Goal: Task Accomplishment & Management: Manage account settings

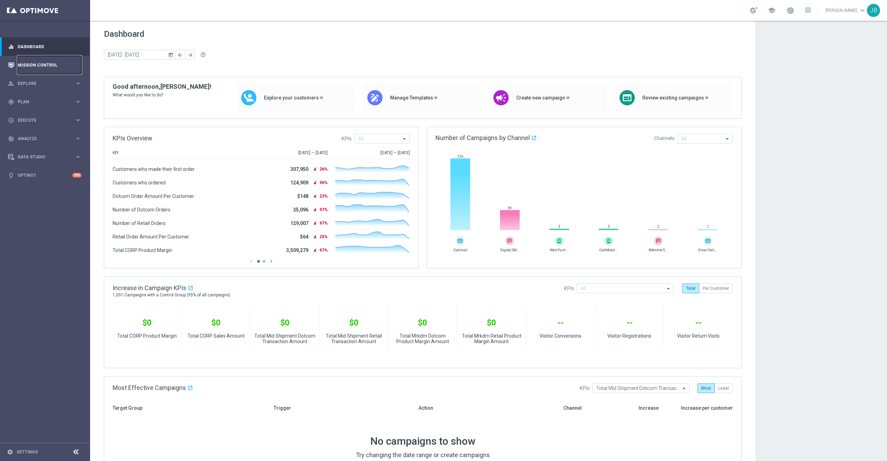
click at [61, 68] on link "Mission Control" at bounding box center [50, 65] width 64 height 18
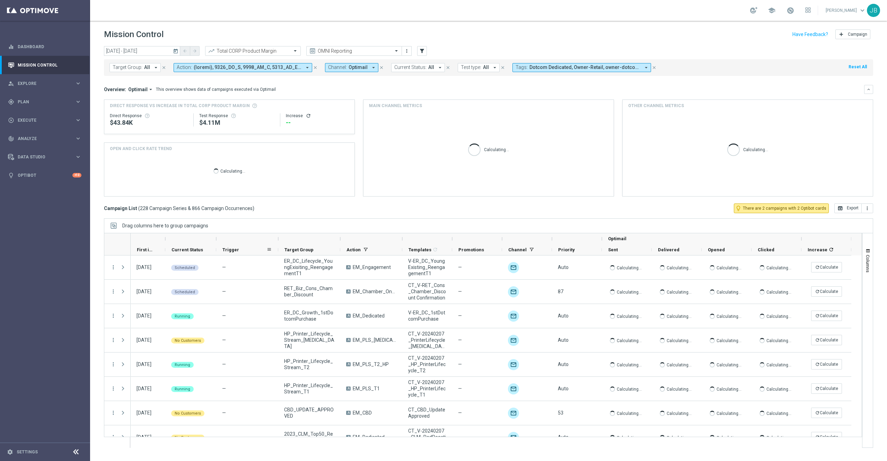
click at [238, 249] on div "Trigger" at bounding box center [244, 249] width 44 height 11
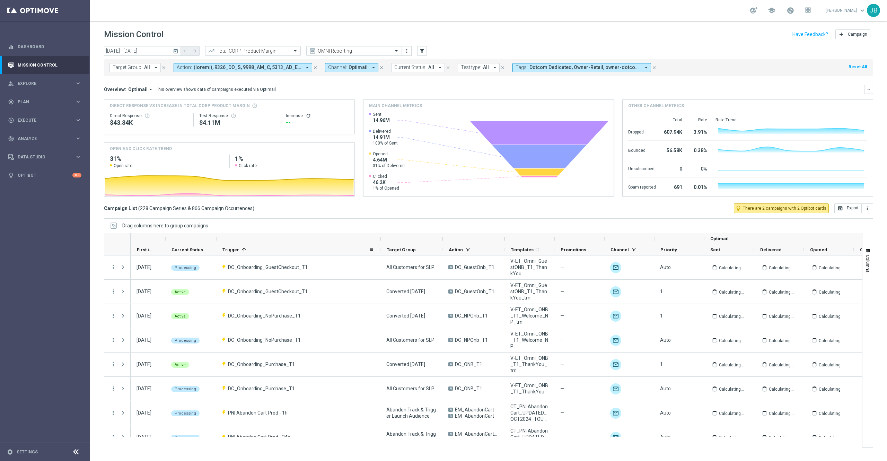
drag, startPoint x: 277, startPoint y: 239, endPoint x: 379, endPoint y: 253, distance: 103.2
click at [379, 253] on div "Optimail First in Range" at bounding box center [542, 244] width 823 height 22
click at [177, 52] on icon "today" at bounding box center [176, 51] width 6 height 6
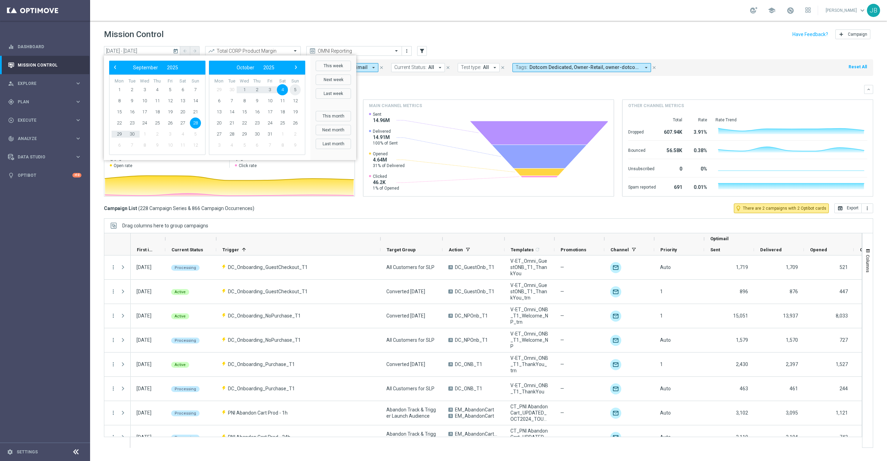
click at [294, 88] on span "5" at bounding box center [295, 89] width 11 height 11
click at [171, 134] on span "31" at bounding box center [170, 134] width 11 height 11
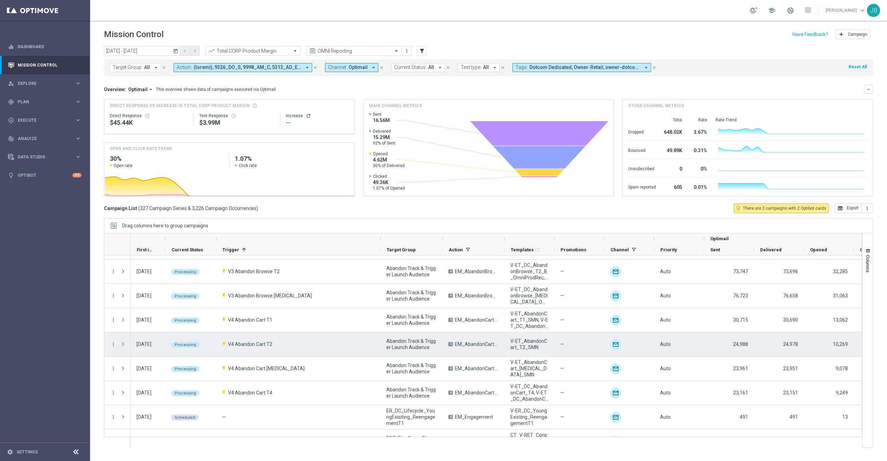
scroll to position [405, 0]
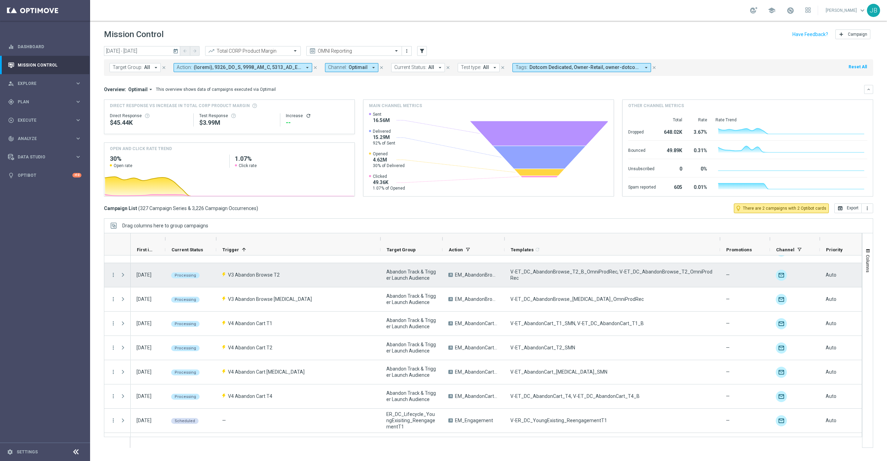
drag, startPoint x: 554, startPoint y: 240, endPoint x: 719, endPoint y: 266, distance: 167.7
click at [719, 266] on div at bounding box center [483, 340] width 758 height 215
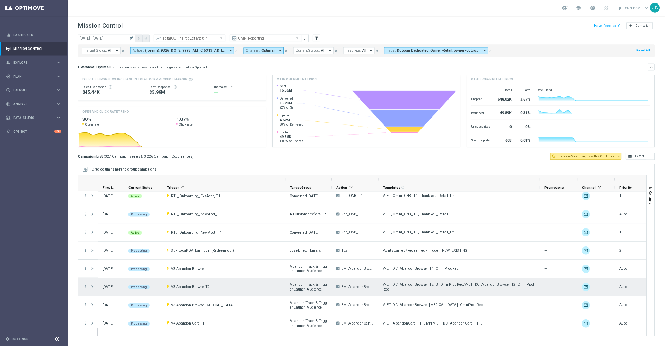
scroll to position [306, 0]
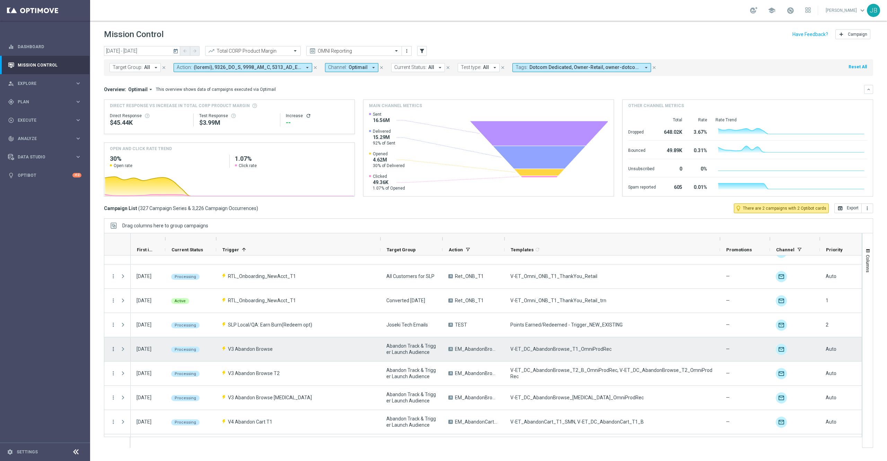
click at [112, 349] on icon "more_vert" at bounding box center [113, 349] width 6 height 6
click at [150, 353] on span "Campaign Details" at bounding box center [144, 353] width 35 height 5
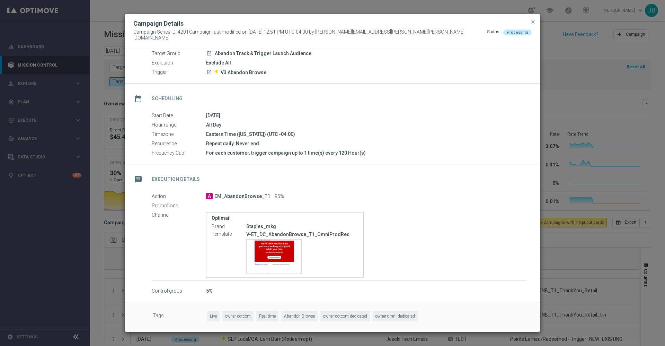
scroll to position [0, 0]
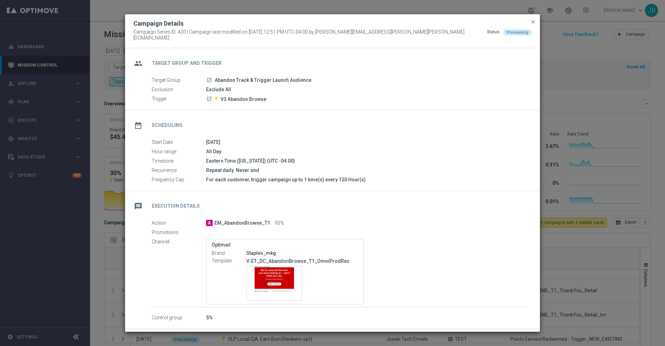
click at [207, 97] on icon "launch" at bounding box center [210, 99] width 6 height 6
drag, startPoint x: 265, startPoint y: 99, endPoint x: 218, endPoint y: 93, distance: 46.9
click at [218, 95] on div "Trigger launch V3 Abandon Browse" at bounding box center [339, 99] width 375 height 8
copy p "V3 Abandon Browse"
click at [210, 77] on icon "launch" at bounding box center [210, 80] width 6 height 6
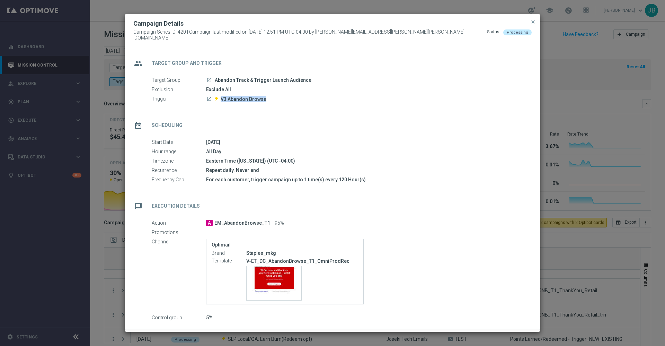
scroll to position [27, 0]
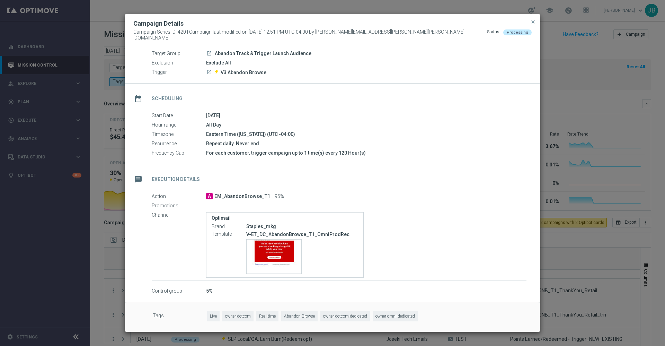
click at [529, 25] on div "Campaign Details" at bounding box center [332, 23] width 409 height 8
click at [533, 25] on span "close" at bounding box center [533, 22] width 6 height 6
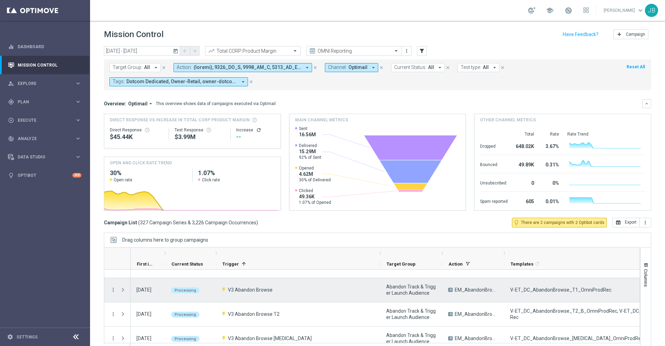
scroll to position [380, 0]
click at [114, 290] on icon "more_vert" at bounding box center [113, 289] width 6 height 6
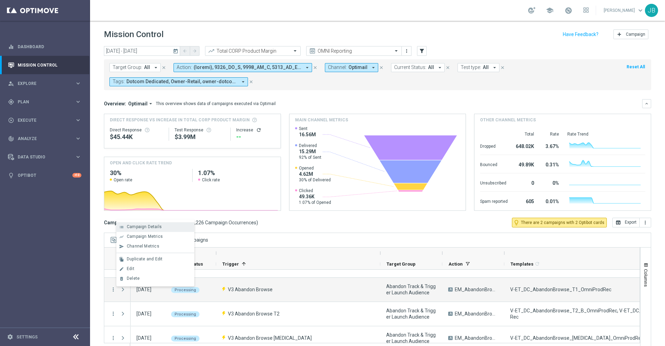
click at [150, 225] on span "Campaign Details" at bounding box center [144, 226] width 35 height 5
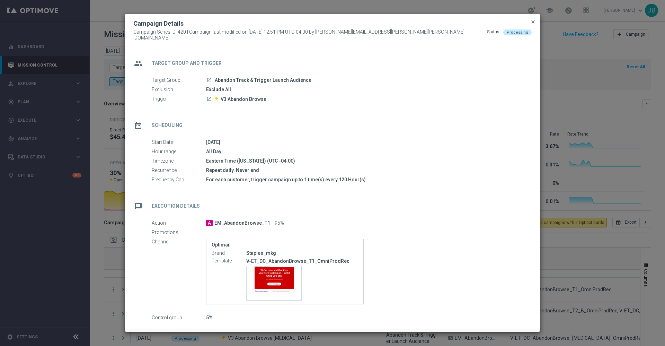
click at [533, 25] on span "close" at bounding box center [533, 22] width 6 height 6
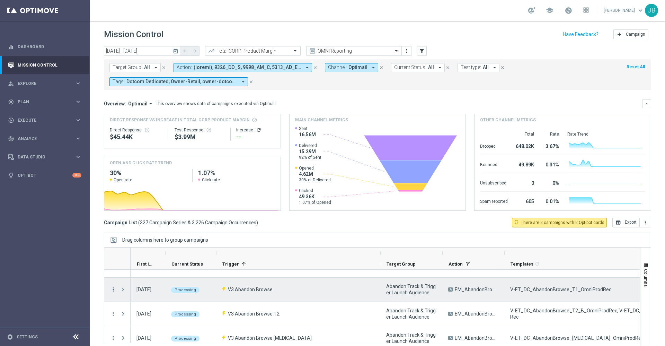
click at [112, 289] on icon "more_vert" at bounding box center [113, 289] width 6 height 6
click at [155, 257] on span "Duplicate and Edit" at bounding box center [145, 258] width 36 height 5
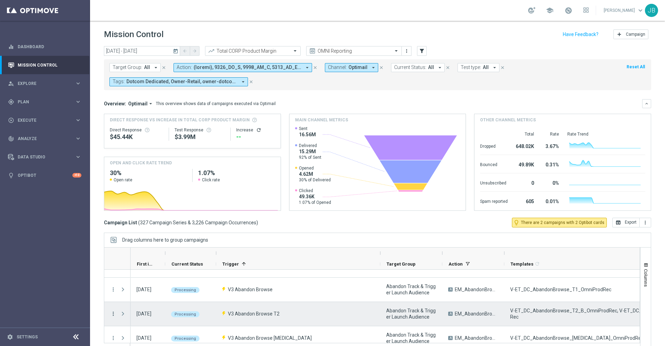
click at [113, 316] on icon "more_vert" at bounding box center [113, 313] width 6 height 6
click at [152, 252] on span "Campaign Details" at bounding box center [144, 250] width 35 height 5
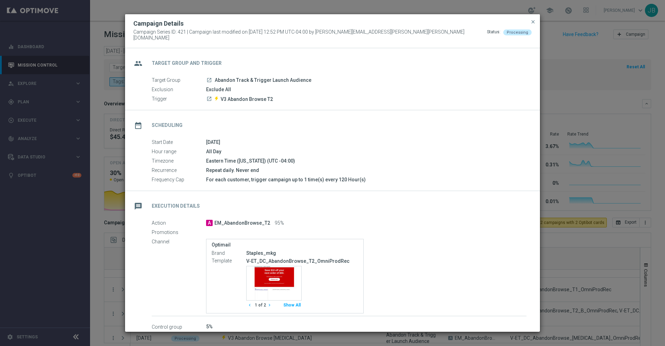
click at [210, 96] on icon "launch" at bounding box center [210, 99] width 6 height 6
click at [208, 96] on icon "launch" at bounding box center [210, 99] width 6 height 6
click at [209, 96] on icon "launch" at bounding box center [210, 99] width 6 height 6
click at [534, 24] on span "close" at bounding box center [533, 22] width 6 height 6
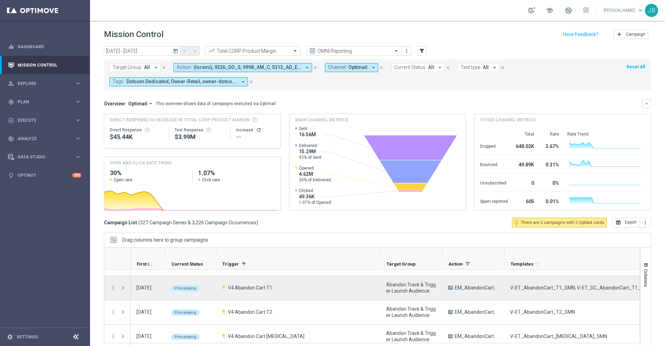
scroll to position [456, 0]
click at [112, 288] on icon "more_vert" at bounding box center [113, 286] width 6 height 6
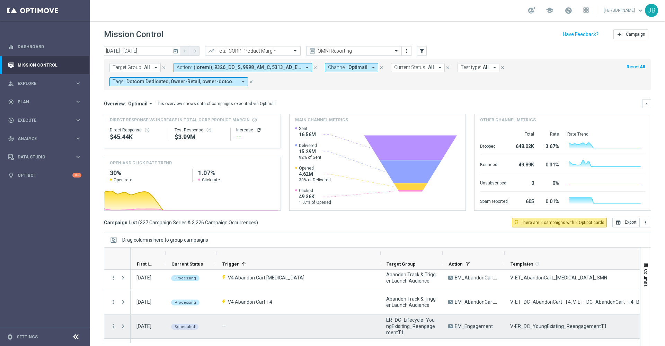
scroll to position [514, 0]
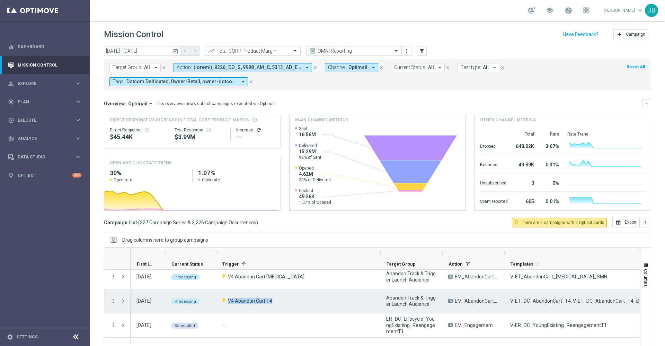
drag, startPoint x: 273, startPoint y: 300, endPoint x: 229, endPoint y: 302, distance: 43.7
click at [229, 302] on div "V4 Abandon Cart T4" at bounding box center [298, 301] width 164 height 24
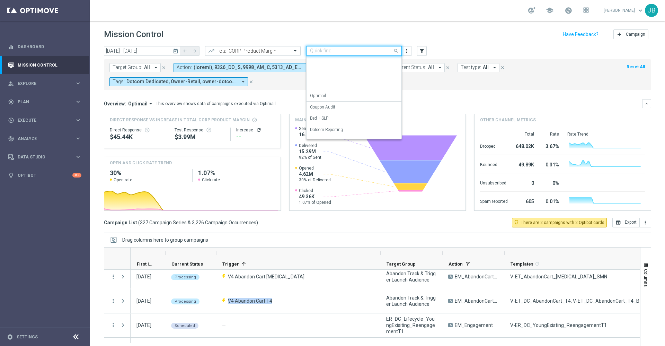
click at [362, 47] on div "Quick find OMNI Reporting" at bounding box center [354, 51] width 96 height 10
click at [344, 119] on div "SLP Reporting" at bounding box center [354, 120] width 88 height 11
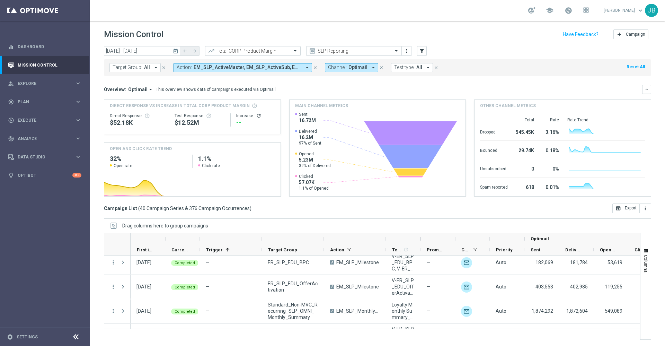
click at [176, 54] on button "today" at bounding box center [176, 51] width 8 height 10
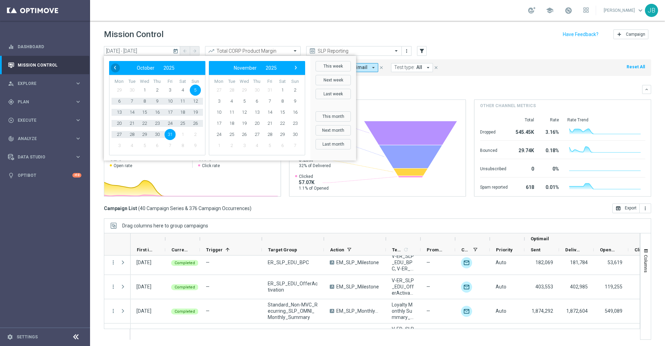
click at [115, 70] on span "‹" at bounding box center [115, 67] width 9 height 9
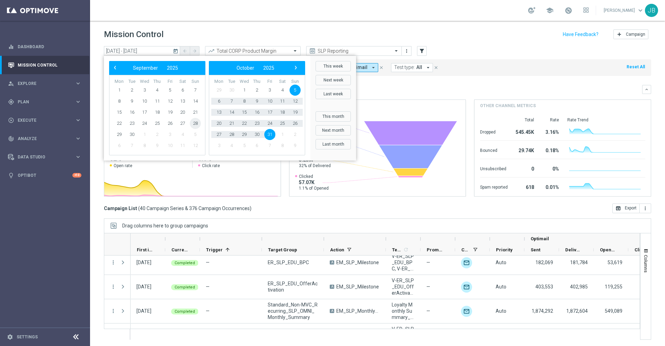
click at [195, 125] on span "28" at bounding box center [195, 123] width 11 height 11
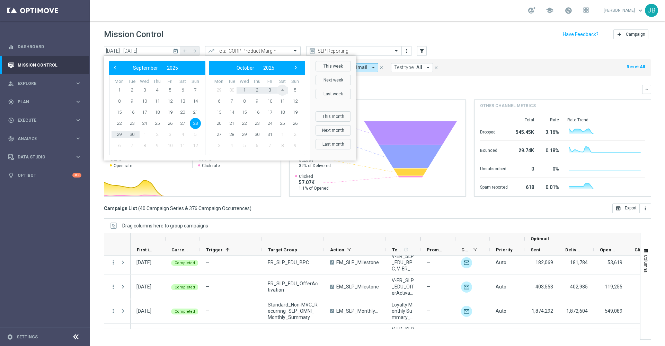
click at [283, 91] on span "4" at bounding box center [282, 90] width 11 height 11
type input "[DATE] - [DATE]"
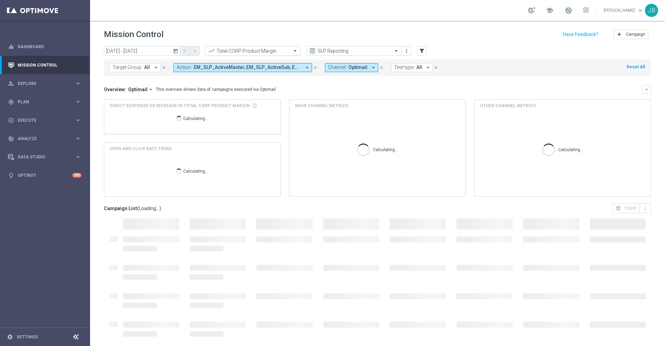
click at [270, 52] on input "text" at bounding box center [246, 51] width 74 height 6
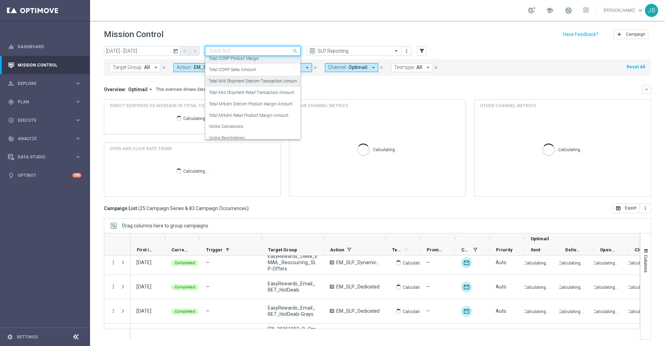
scroll to position [17, 0]
click at [260, 80] on label "Total Mid Shipment Dotcom Transaction Amount" at bounding box center [253, 78] width 89 height 6
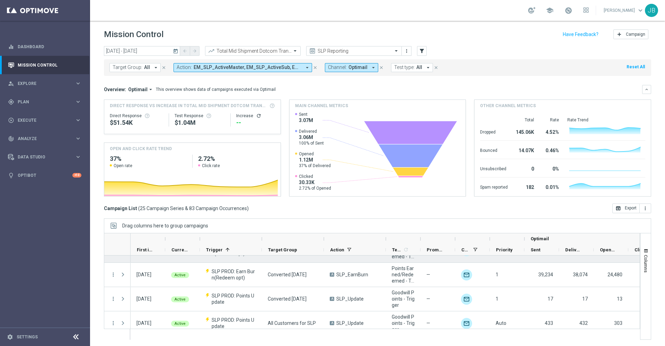
scroll to position [0, 0]
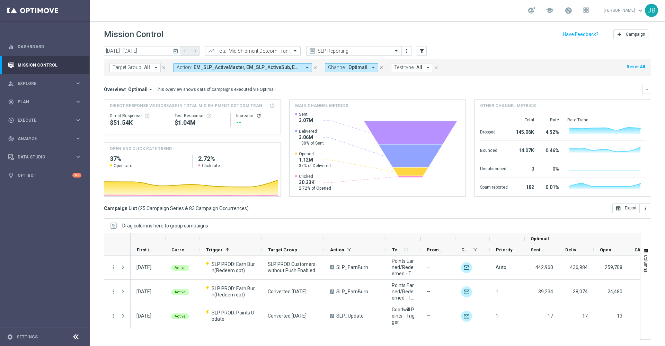
click at [256, 115] on icon "refresh" at bounding box center [259, 116] width 6 height 6
click at [615, 210] on button "open_in_browser Export" at bounding box center [626, 208] width 27 height 10
click at [282, 48] on input "text" at bounding box center [246, 51] width 74 height 6
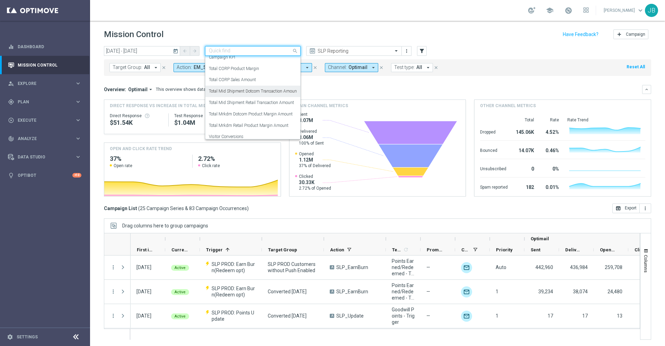
scroll to position [5, 0]
click at [268, 110] on label "Total Mrkdm Dotcom Product Margin Amount" at bounding box center [251, 113] width 84 height 6
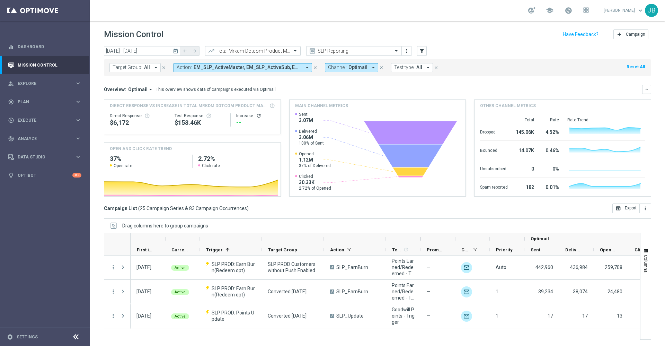
click at [256, 115] on icon "refresh" at bounding box center [259, 116] width 6 height 6
click at [621, 206] on button "open_in_browser Export" at bounding box center [626, 208] width 27 height 10
click at [284, 53] on div at bounding box center [252, 51] width 95 height 6
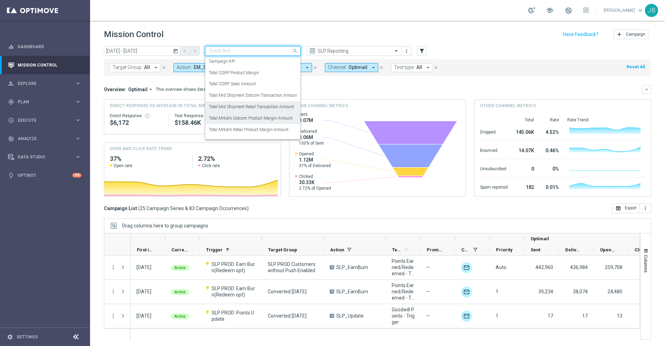
click at [266, 104] on label "Total Mid Shipment Retail Transaction Amount" at bounding box center [251, 107] width 85 height 6
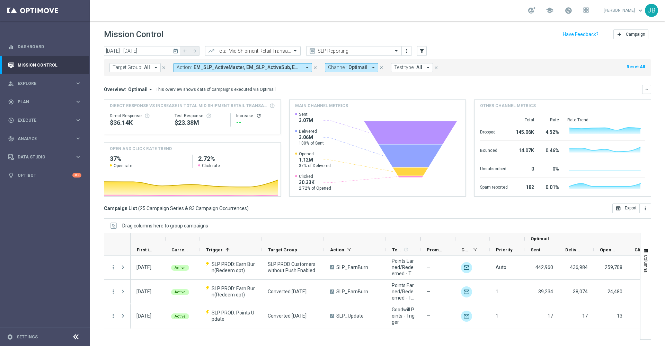
click at [256, 116] on icon "refresh" at bounding box center [259, 116] width 6 height 6
click at [617, 210] on button "open_in_browser Export" at bounding box center [626, 208] width 27 height 10
click at [271, 50] on input "text" at bounding box center [246, 51] width 74 height 6
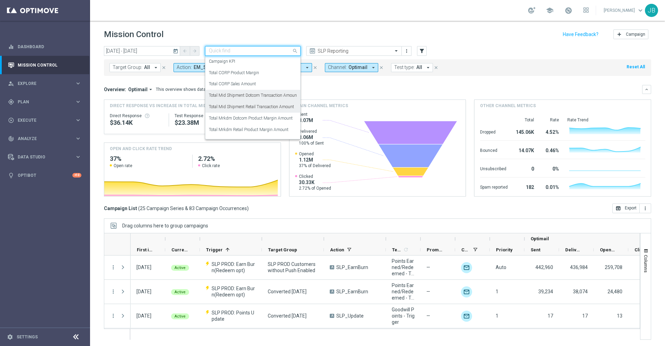
scroll to position [12, 0]
click at [264, 115] on label "Total Mrkdm Retail Product Margin Amount" at bounding box center [249, 117] width 80 height 6
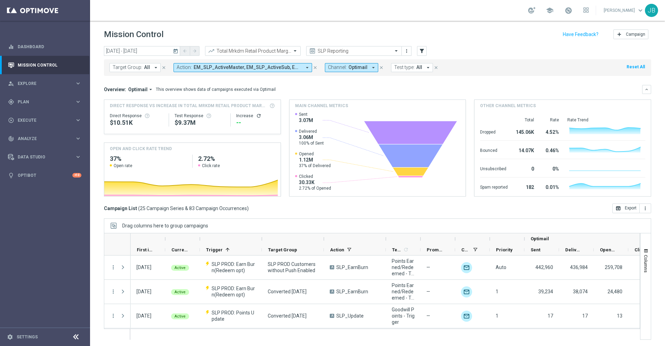
click at [257, 116] on icon "refresh" at bounding box center [259, 116] width 6 height 6
click at [616, 209] on button "open_in_browser Export" at bounding box center [626, 208] width 27 height 10
click at [275, 49] on input "text" at bounding box center [246, 51] width 74 height 6
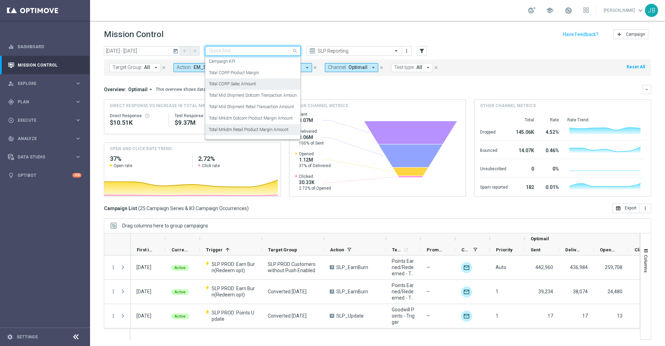
click at [257, 83] on div "Total CORP Sales Amount" at bounding box center [253, 83] width 88 height 11
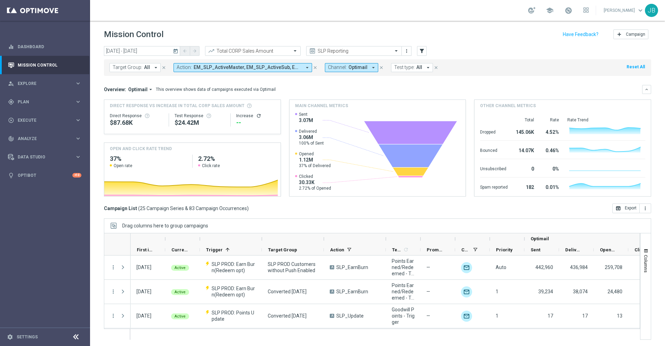
click at [256, 114] on icon "refresh" at bounding box center [259, 116] width 6 height 6
click at [616, 210] on icon "open_in_browser" at bounding box center [619, 208] width 6 height 6
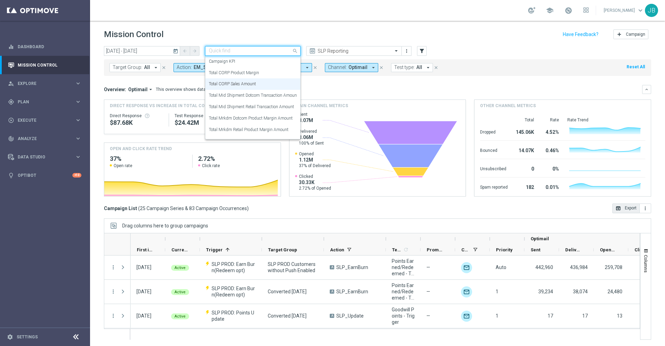
click at [270, 52] on input "text" at bounding box center [246, 51] width 74 height 6
click at [266, 75] on div "Total CORP Product Margin" at bounding box center [253, 72] width 88 height 11
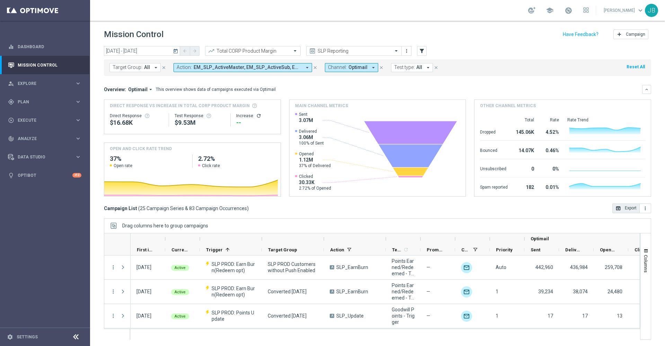
click at [256, 116] on icon "refresh" at bounding box center [259, 116] width 6 height 6
click at [617, 210] on button "open_in_browser Export" at bounding box center [626, 208] width 27 height 10
click at [43, 123] on div "play_circle_outline Execute" at bounding box center [41, 120] width 67 height 6
click at [43, 155] on div "track_changes Analyze keyboard_arrow_right" at bounding box center [44, 159] width 89 height 18
click at [42, 204] on span "BI Studio" at bounding box center [43, 205] width 50 height 4
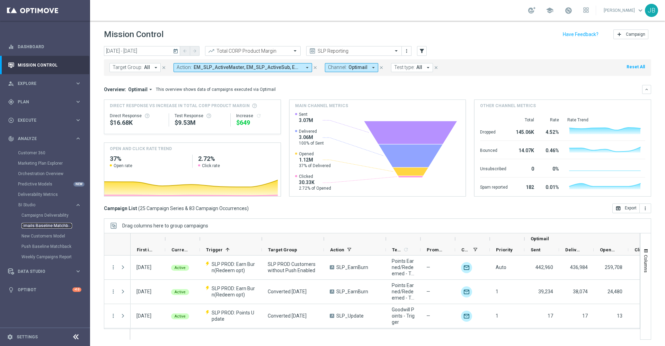
click at [49, 223] on link "Emails Baseline Matchback" at bounding box center [46, 226] width 51 height 6
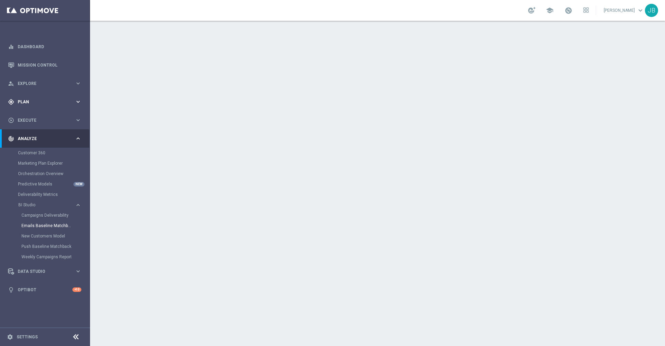
click at [31, 106] on div "gps_fixed Plan keyboard_arrow_right" at bounding box center [44, 102] width 89 height 18
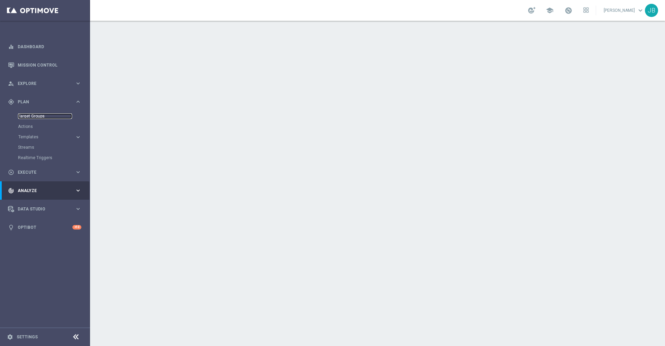
click at [35, 114] on link "Target Groups" at bounding box center [45, 116] width 54 height 6
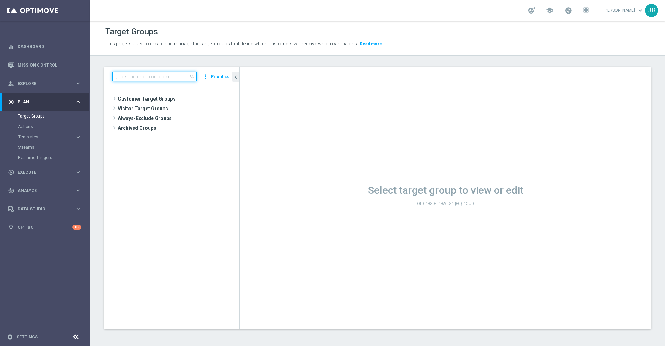
click at [142, 80] on input at bounding box center [154, 77] width 85 height 10
click at [143, 79] on input at bounding box center [154, 77] width 85 height 10
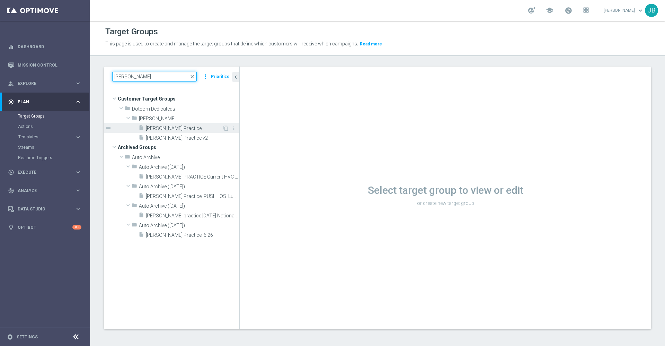
type input "johnny pra"
click at [179, 132] on div "insert_drive_file Johnny Practice" at bounding box center [181, 128] width 84 height 10
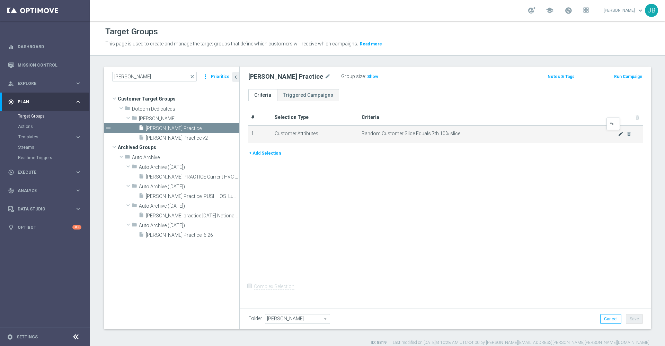
click at [618, 134] on icon "mode_edit" at bounding box center [621, 134] width 6 height 6
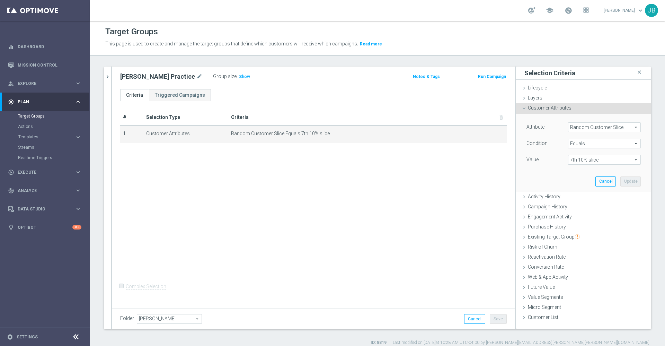
click at [573, 125] on span "Random Customer Slice" at bounding box center [605, 127] width 72 height 9
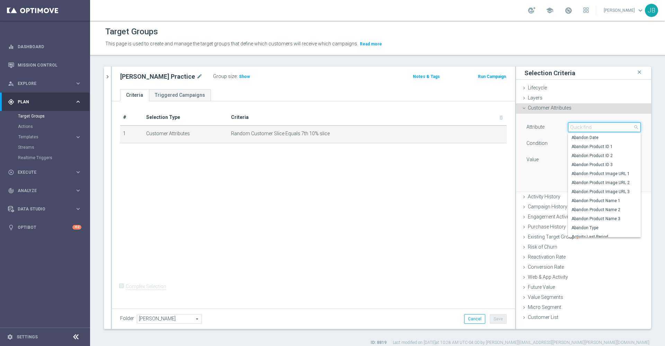
click at [573, 128] on input "search" at bounding box center [604, 127] width 73 height 10
type input "dotcom"
click at [598, 183] on span "Dotcom Category Rank 2" at bounding box center [605, 183] width 66 height 6
type input "Dotcom Category Rank 2"
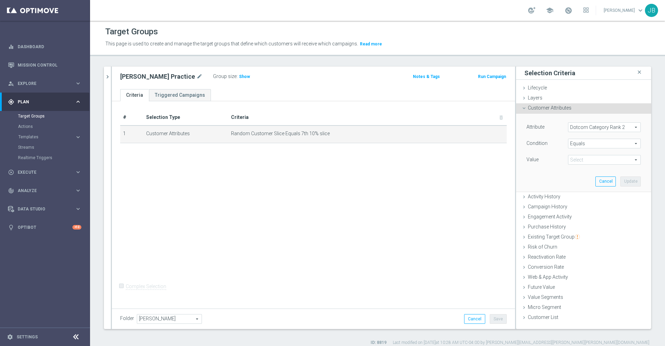
click at [578, 159] on span "7th 10% slice" at bounding box center [605, 159] width 72 height 9
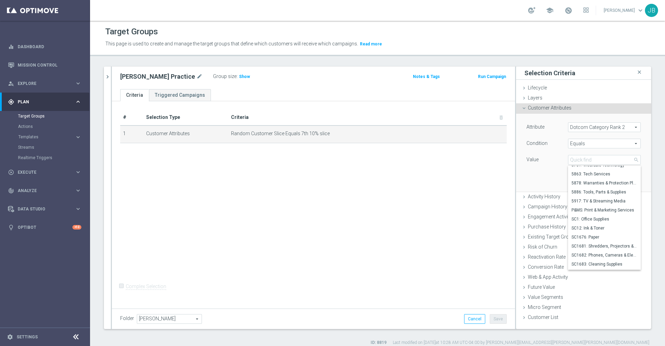
scroll to position [66, 0]
click at [583, 225] on span "SC12: Ink & Toner" at bounding box center [605, 228] width 66 height 6
type input "SC12: Ink & Toner"
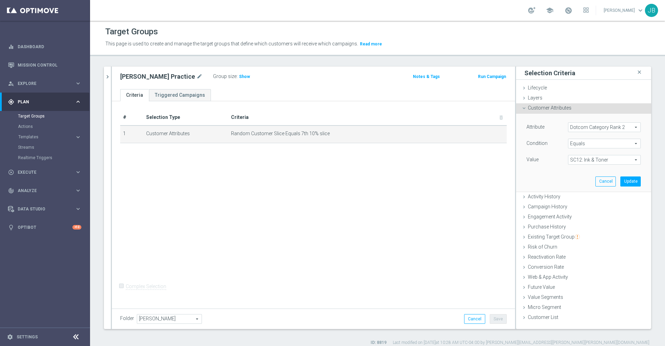
click at [583, 143] on span "Equals" at bounding box center [605, 143] width 72 height 9
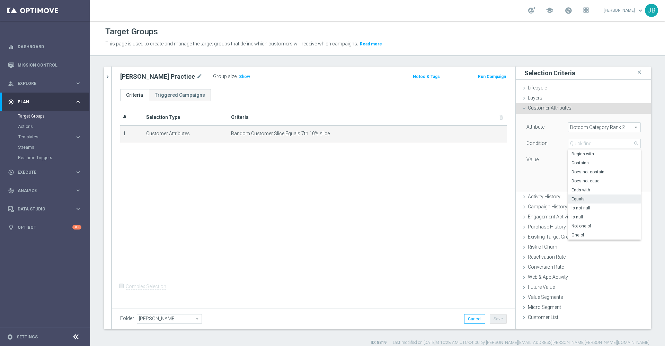
click at [541, 182] on div "Attribute Dotcom Category Rank 2 Dotcom Category Rank 2 arrow_drop_down search …" at bounding box center [583, 153] width 125 height 78
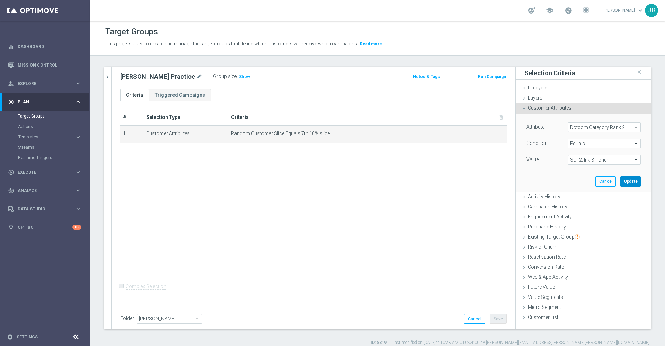
click at [621, 181] on button "Update" at bounding box center [631, 181] width 20 height 10
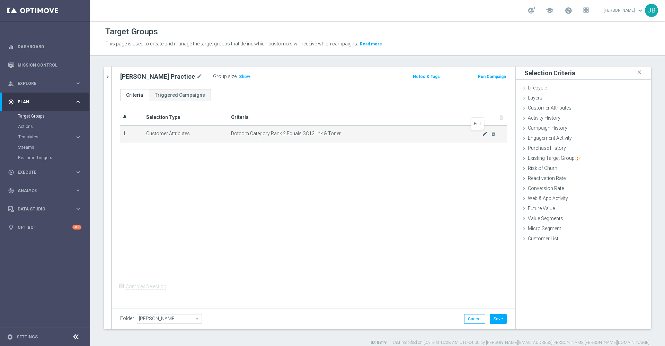
click at [482, 134] on icon "mode_edit" at bounding box center [485, 134] width 6 height 6
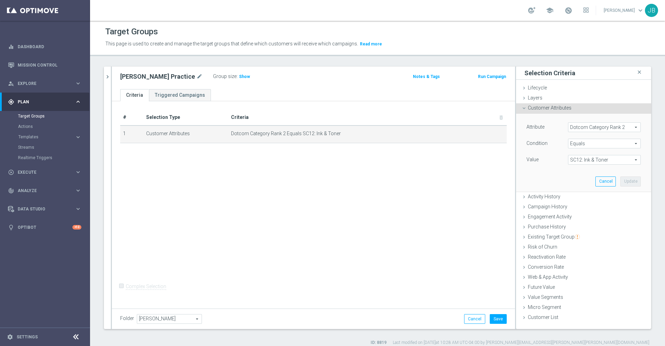
click at [571, 125] on span "Dotcom Category Rank 2" at bounding box center [605, 127] width 72 height 9
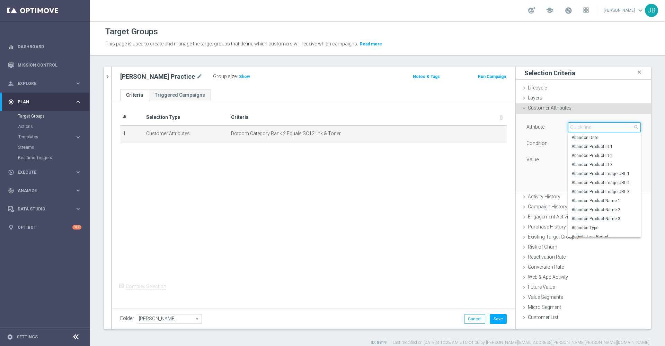
click at [571, 125] on input "search" at bounding box center [604, 127] width 73 height 10
click at [603, 127] on input "dotcom super ca" at bounding box center [604, 127] width 73 height 10
type input "dotcom super categ"
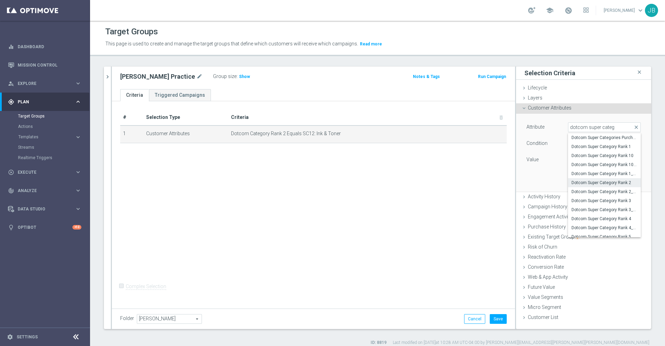
click at [606, 184] on span "Dotcom Super Category Rank 2" at bounding box center [605, 183] width 66 height 6
type input "Dotcom Super Category Rank 2"
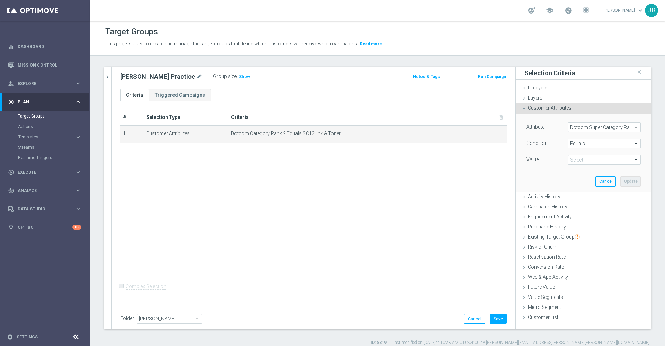
click at [582, 159] on span "SC12: Ink & Toner" at bounding box center [605, 159] width 72 height 9
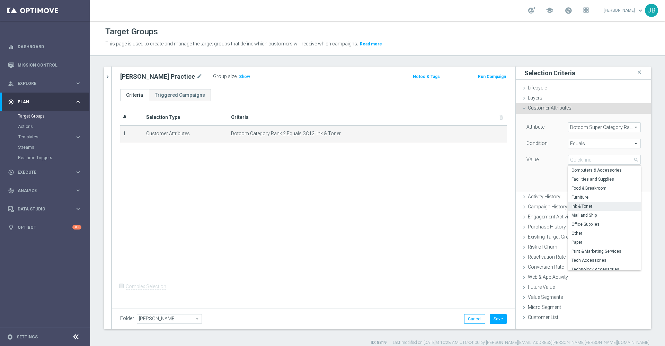
click at [584, 205] on span "Ink & Toner" at bounding box center [605, 206] width 66 height 6
type input "Ink & Toner"
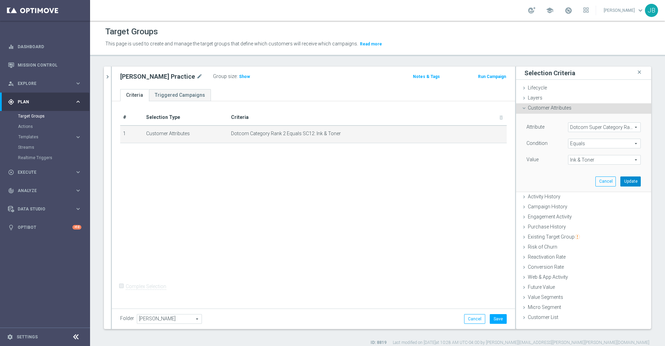
click at [622, 180] on button "Update" at bounding box center [631, 181] width 20 height 10
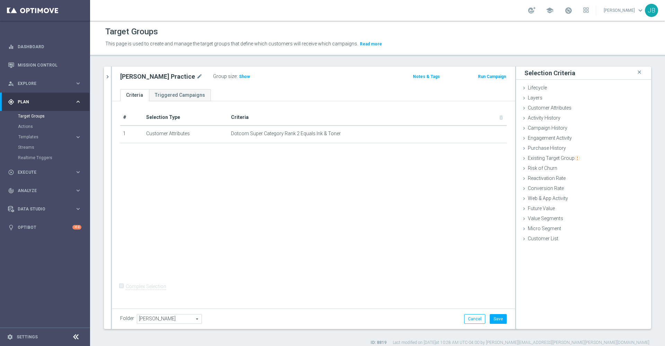
click at [311, 213] on div "# Selection Type Criteria delete_forever 1 Customer Attributes Dotcom Super Cat…" at bounding box center [313, 203] width 403 height 205
click at [445, 201] on div "# Selection Type Criteria delete_forever 1 Customer Attributes Dotcom Super Cat…" at bounding box center [313, 203] width 403 height 205
click at [636, 69] on icon "close" at bounding box center [639, 72] width 7 height 9
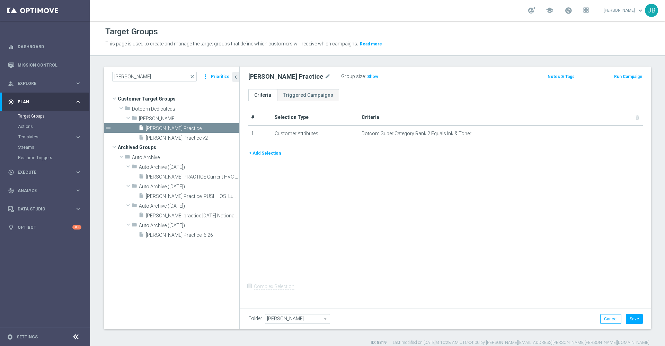
click at [273, 152] on button "+ Add Selection" at bounding box center [264, 153] width 33 height 8
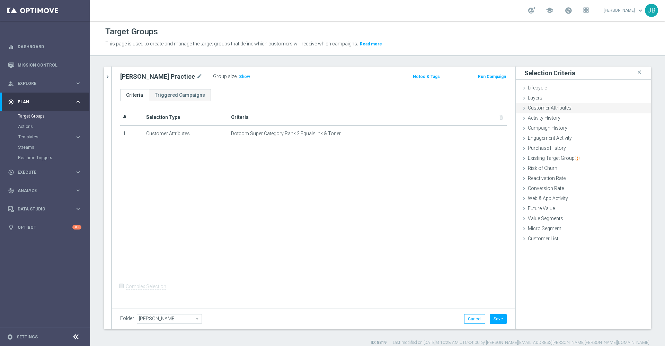
click at [540, 109] on span "Customer Attributes" at bounding box center [550, 108] width 44 height 6
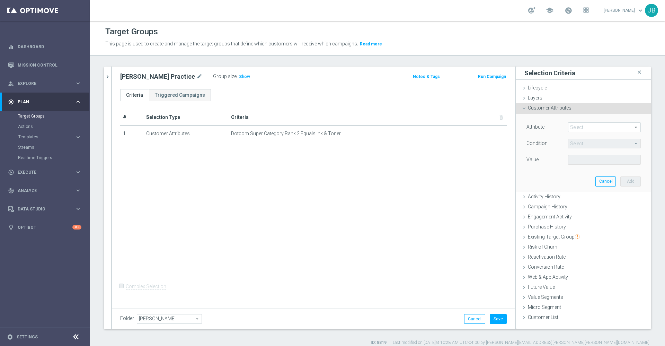
click at [571, 125] on span at bounding box center [605, 127] width 72 height 9
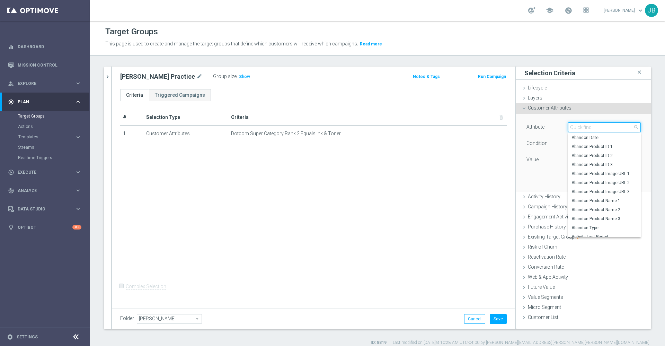
click at [571, 125] on input "search" at bounding box center [604, 127] width 73 height 10
type input "dotcom super"
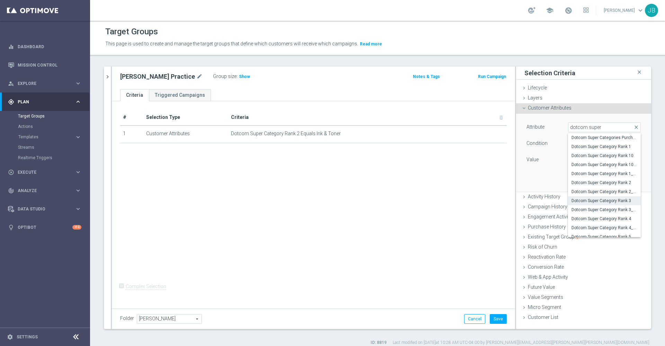
click at [598, 200] on span "Dotcom Super Category Rank 3" at bounding box center [605, 201] width 66 height 6
type input "Dotcom Super Category Rank 3"
type input "Equals"
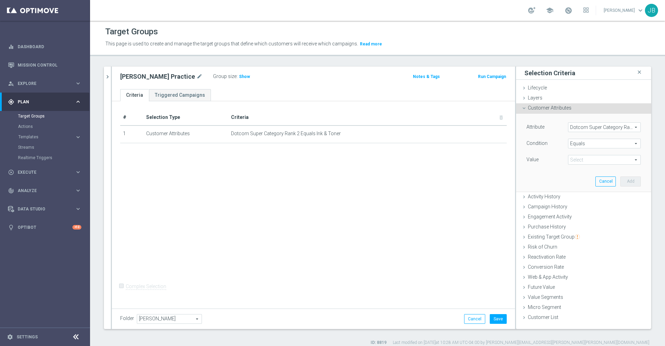
click at [591, 162] on span at bounding box center [605, 159] width 72 height 9
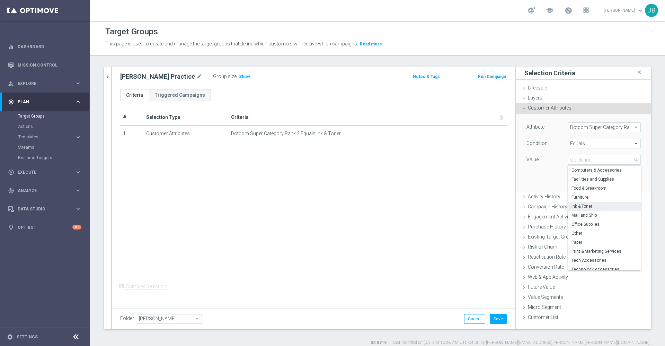
click at [585, 202] on label "Ink & Toner" at bounding box center [604, 206] width 73 height 9
type input "Ink & Toner"
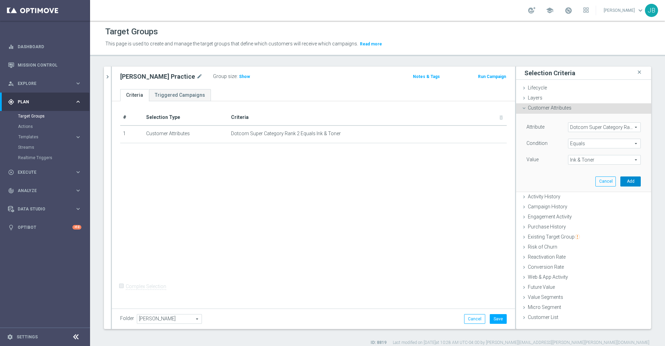
click at [622, 182] on button "Add" at bounding box center [631, 181] width 20 height 10
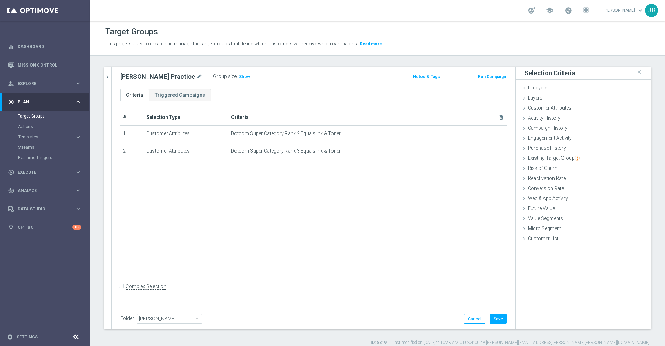
click at [126, 290] on label "Complex Selection" at bounding box center [146, 286] width 41 height 7
click at [120, 292] on input "Complex Selection" at bounding box center [122, 287] width 5 height 10
checkbox input "true"
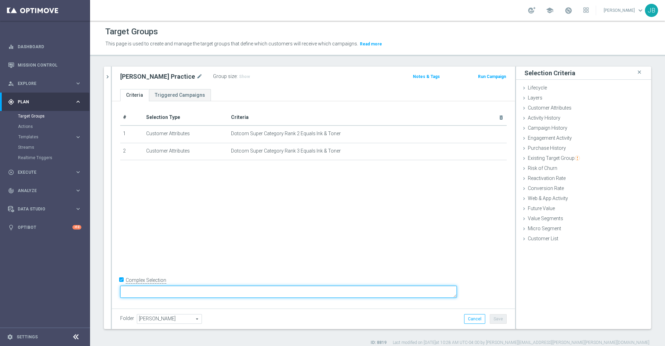
click at [178, 293] on textarea at bounding box center [288, 292] width 337 height 12
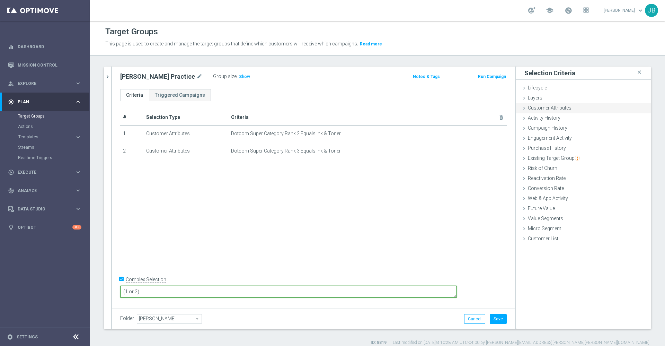
type textarea "(1 or 2)"
click at [560, 107] on span "Customer Attributes" at bounding box center [550, 108] width 44 height 6
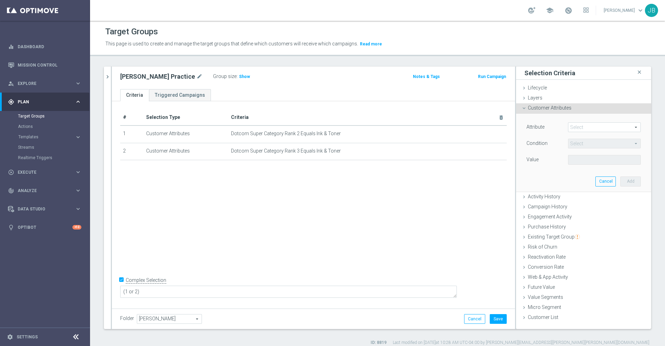
click at [570, 124] on span at bounding box center [605, 127] width 72 height 9
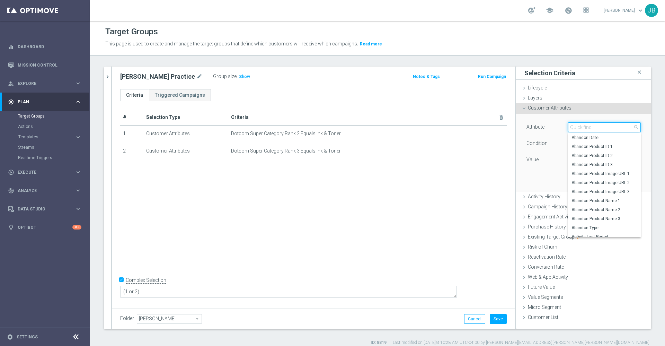
click at [570, 124] on input "search" at bounding box center [604, 127] width 73 height 10
type input "r"
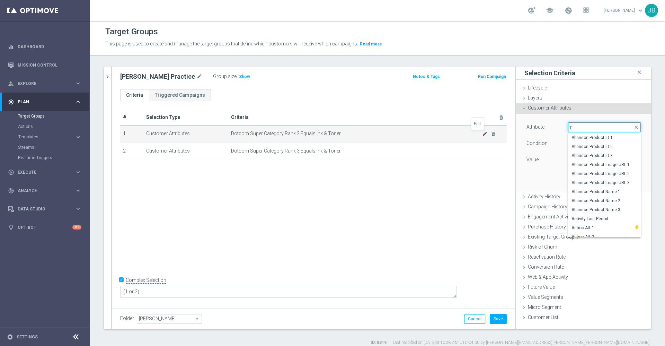
type input "r"
click at [482, 134] on icon "mode_edit" at bounding box center [485, 134] width 6 height 6
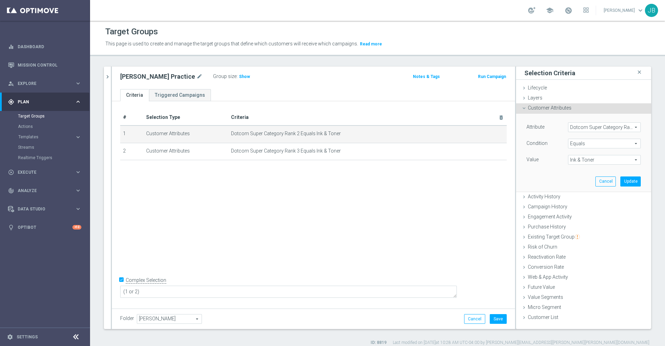
click at [578, 156] on span "Ink & Toner" at bounding box center [605, 159] width 72 height 9
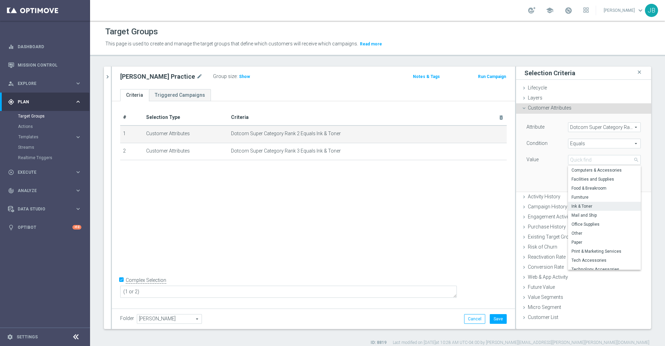
scroll to position [4, 0]
click at [599, 125] on span "Dotcom Super Category Rank 2" at bounding box center [605, 127] width 72 height 9
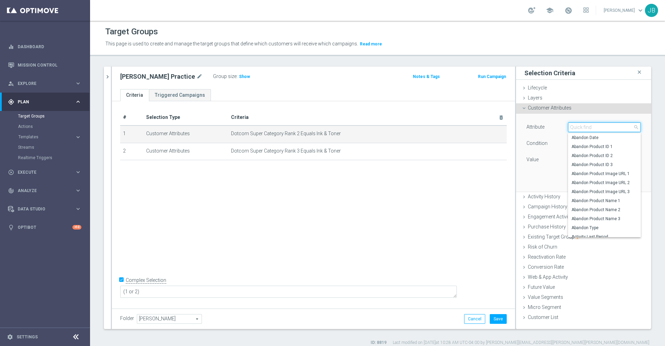
click at [583, 128] on input "search" at bounding box center [604, 127] width 73 height 10
click at [482, 133] on icon "mode_edit" at bounding box center [485, 134] width 6 height 6
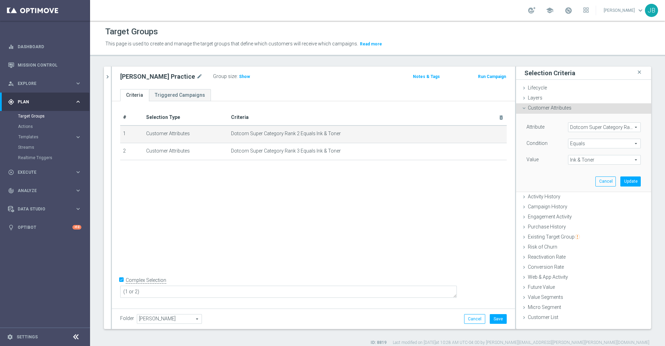
click at [594, 127] on span "Dotcom Super Category Rank 2" at bounding box center [605, 127] width 72 height 9
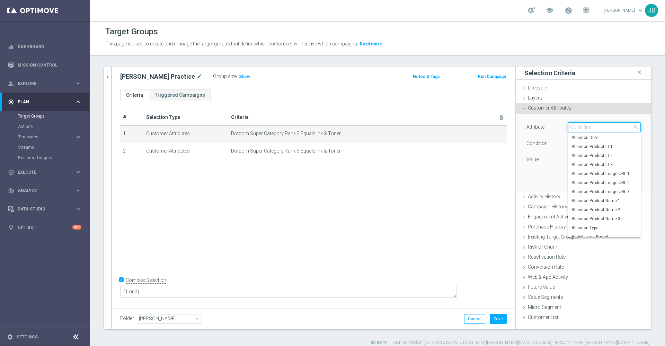
click at [593, 127] on input "search" at bounding box center [604, 127] width 73 height 10
type input "dotcom super"
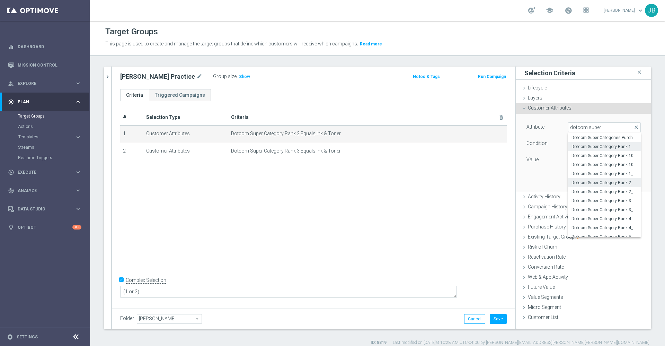
click at [586, 146] on span "Dotcom Super Category Rank 1" at bounding box center [605, 147] width 66 height 6
type input "Dotcom Super Category Rank 1"
type input "Select"
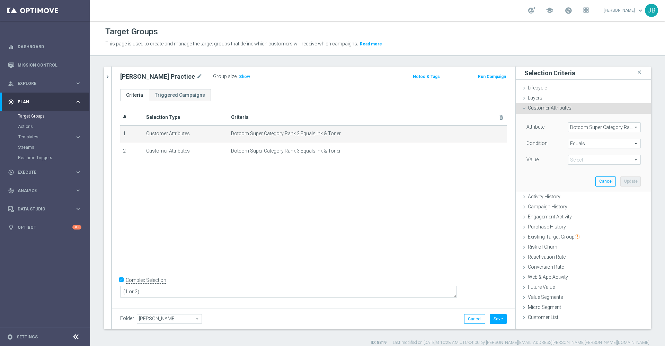
click at [587, 158] on span "Ink & Toner" at bounding box center [605, 159] width 72 height 9
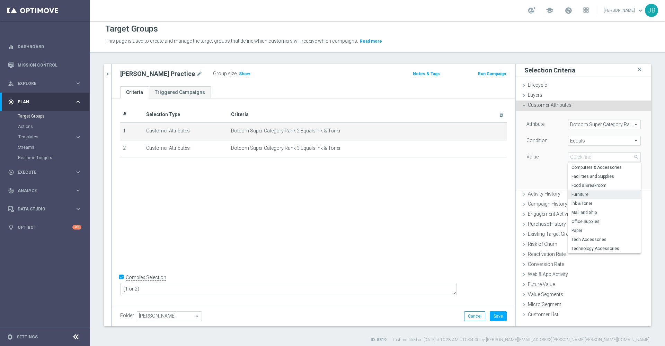
scroll to position [4, 0]
click at [438, 188] on div "# Selection Type Criteria delete_forever 1 Customer Attributes Dotcom Super Cat…" at bounding box center [313, 199] width 403 height 205
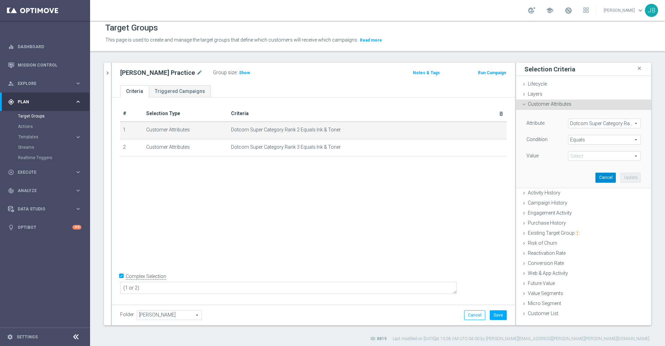
click at [596, 178] on button "Cancel" at bounding box center [606, 178] width 20 height 10
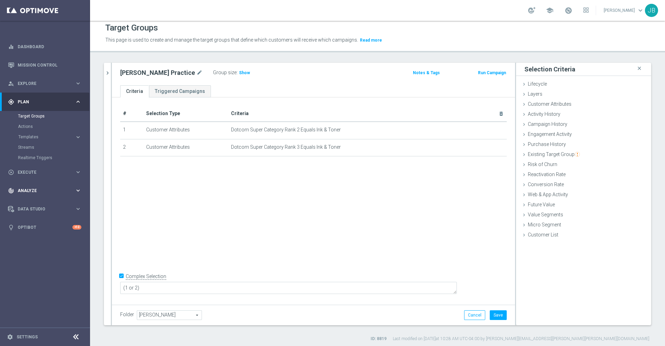
click at [43, 197] on div "track_changes Analyze keyboard_arrow_right" at bounding box center [44, 190] width 89 height 18
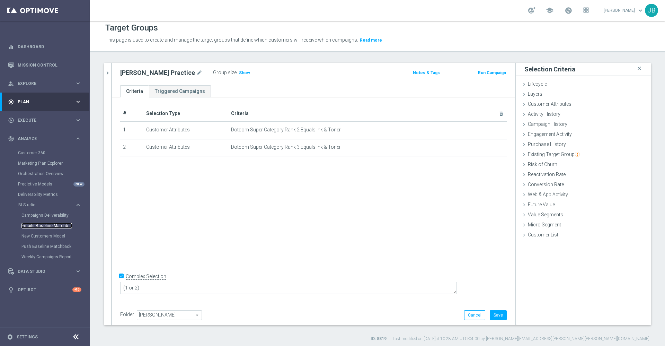
click at [49, 226] on link "Emails Baseline Matchback" at bounding box center [46, 226] width 51 height 6
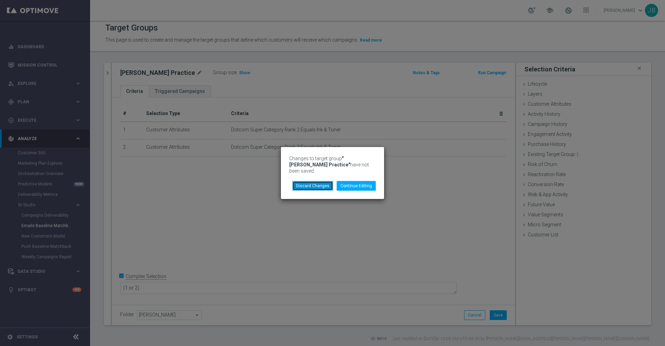
click at [314, 181] on button "Discard Changes" at bounding box center [312, 186] width 41 height 10
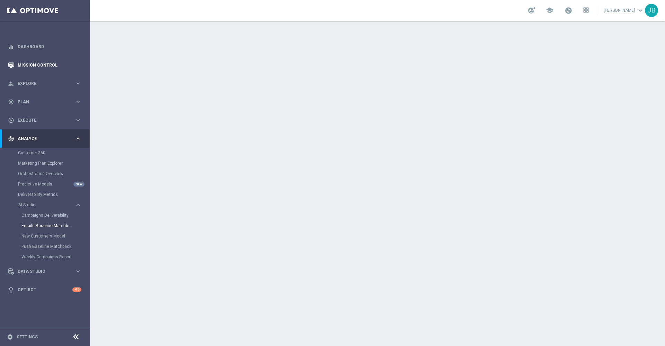
click at [62, 69] on link "Mission Control" at bounding box center [50, 65] width 64 height 18
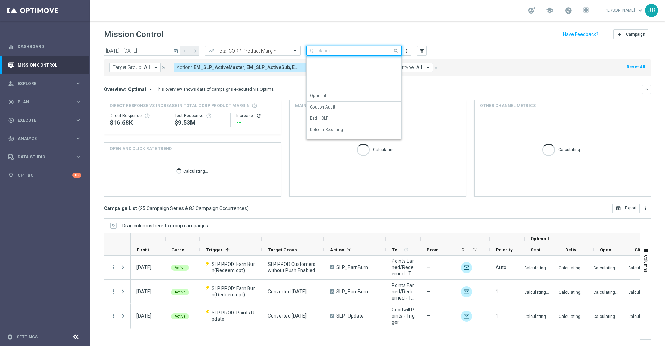
click at [352, 50] on input "text" at bounding box center [347, 51] width 74 height 6
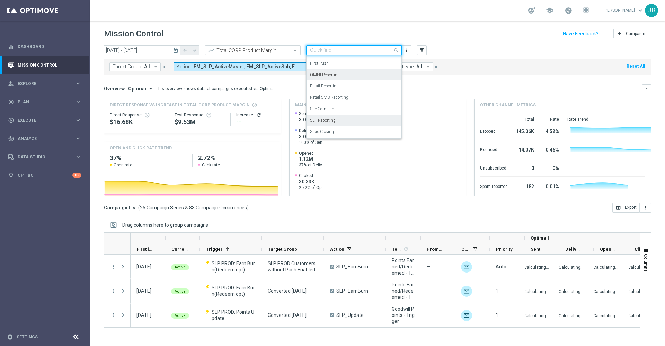
click at [340, 76] on div "OMNI Reporting" at bounding box center [354, 74] width 88 height 11
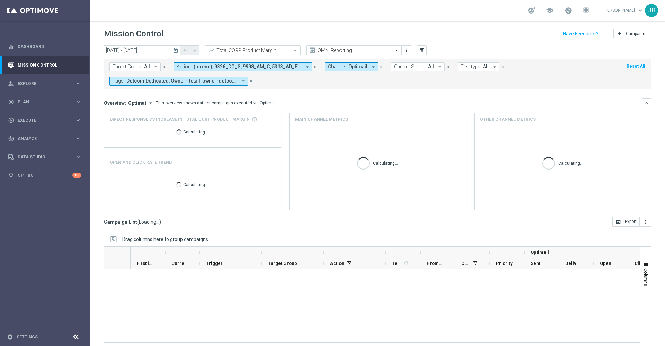
click at [175, 50] on icon "today" at bounding box center [176, 50] width 6 height 6
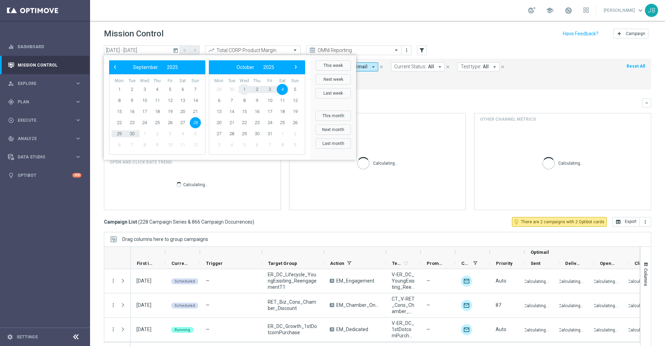
click at [245, 89] on span "1" at bounding box center [244, 89] width 11 height 11
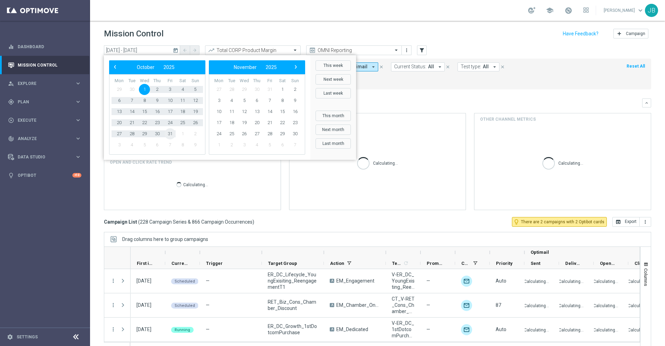
click at [169, 133] on span "31" at bounding box center [170, 133] width 11 height 11
type input "[DATE] - [DATE]"
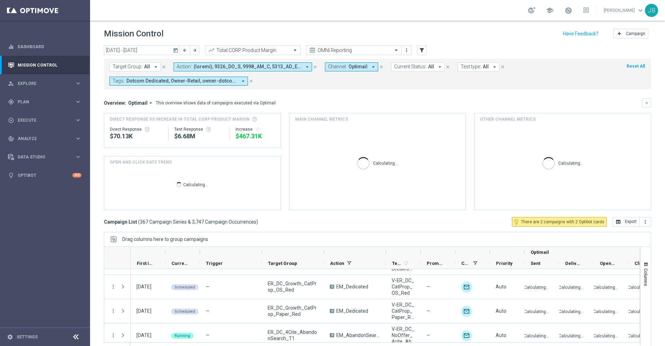
scroll to position [1069, 0]
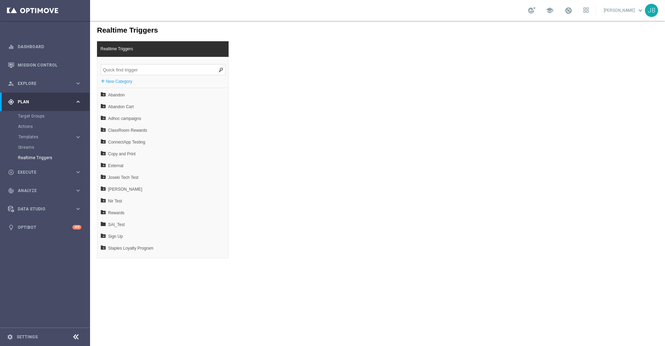
click at [157, 72] on input "search" at bounding box center [163, 69] width 125 height 11
paste input "V3 Abandon Browse"
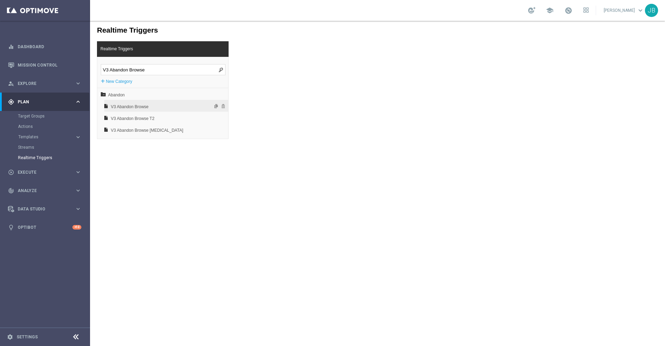
type input "V3 Abandon Browse"
click at [151, 108] on span "V3 Abandon Browse" at bounding box center [148, 107] width 74 height 12
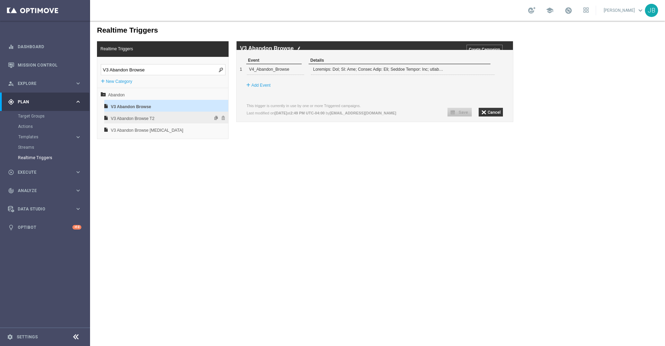
click at [147, 118] on span "V3 Abandon Browse T2" at bounding box center [148, 119] width 74 height 12
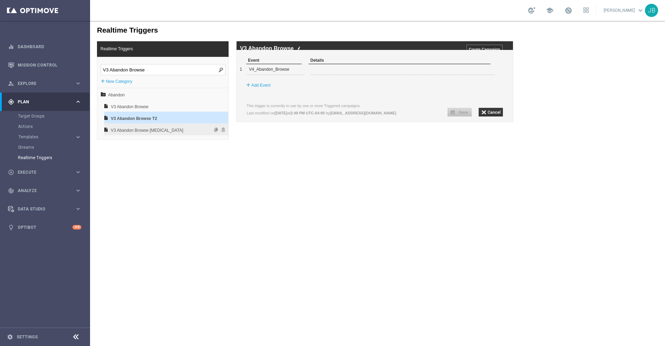
click at [147, 127] on span "V3 Abandon Browse [MEDICAL_DATA]" at bounding box center [148, 130] width 74 height 12
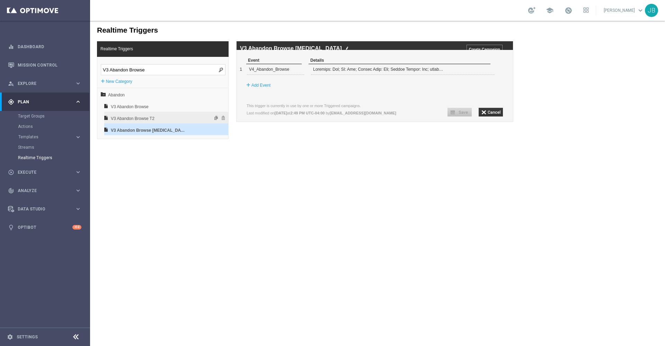
click at [158, 119] on span "V3 Abandon Browse T2" at bounding box center [148, 119] width 74 height 12
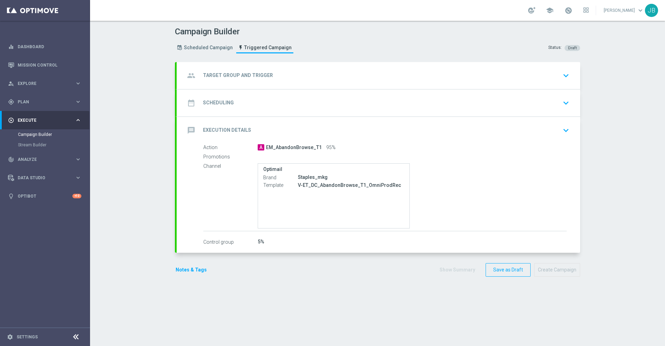
type input "Abandon Track & Trigger Launch Audience"
type input "V3 Abandon Browse"
checkbox input "true"
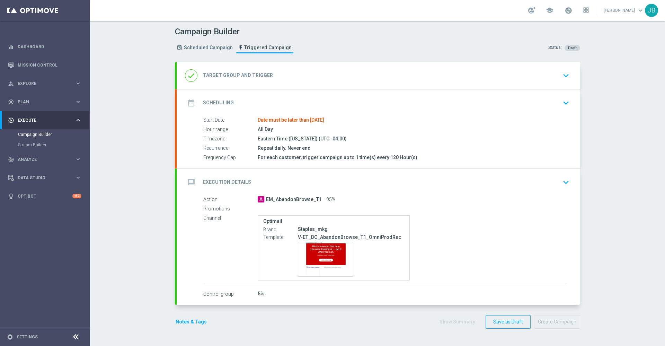
type input "Total CORP Sales Amount"
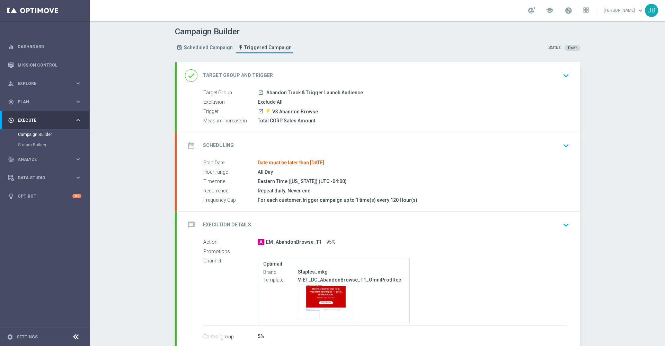
click at [222, 142] on h2 "Scheduling" at bounding box center [218, 145] width 31 height 7
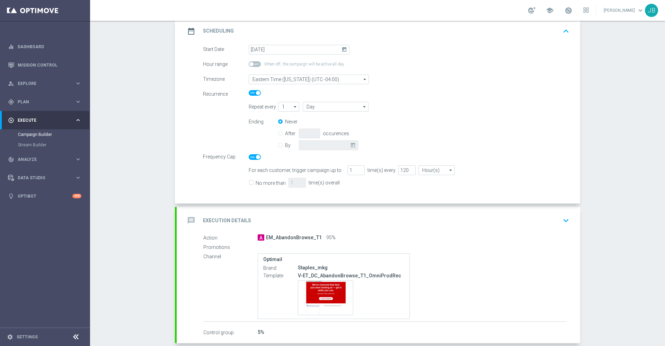
scroll to position [120, 0]
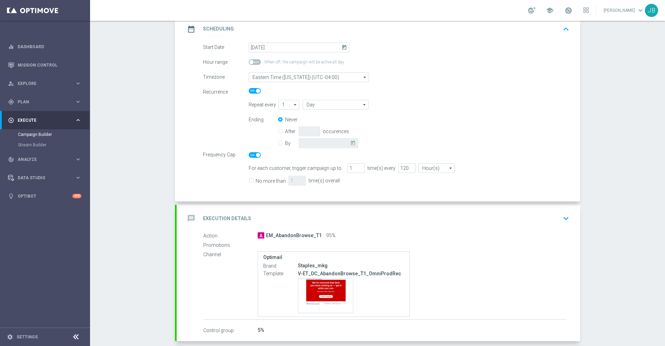
click at [243, 216] on h2 "Execution Details" at bounding box center [227, 218] width 48 height 7
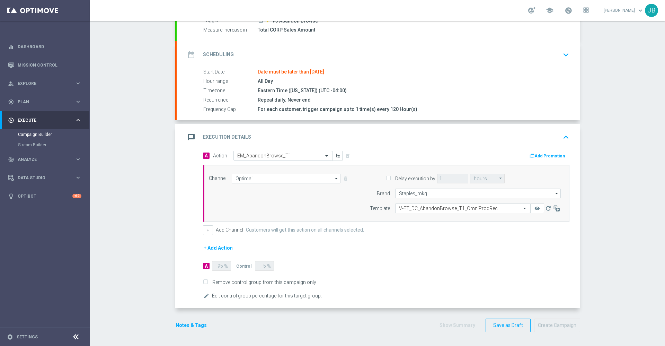
scroll to position [91, 0]
click at [231, 138] on h2 "Execution Details" at bounding box center [227, 137] width 48 height 7
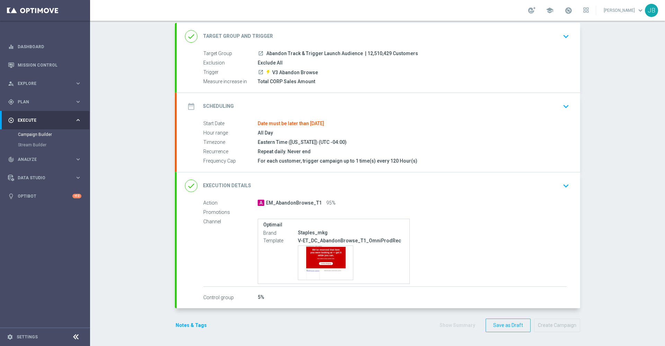
click at [234, 184] on h2 "Execution Details" at bounding box center [227, 185] width 48 height 7
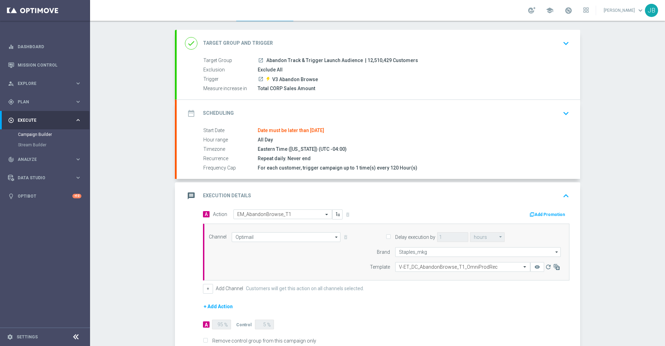
scroll to position [32, 0]
click at [223, 113] on h2 "Scheduling" at bounding box center [218, 114] width 31 height 7
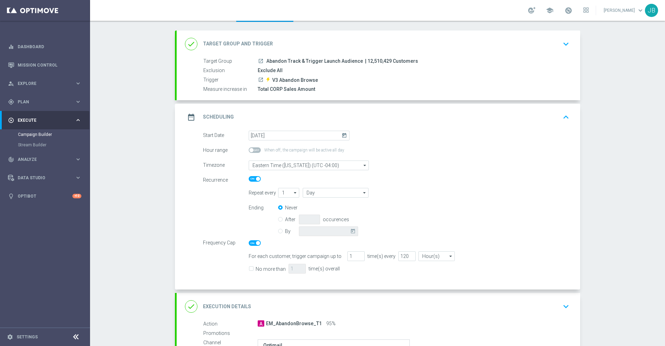
click at [258, 79] on icon "launch" at bounding box center [261, 80] width 6 height 6
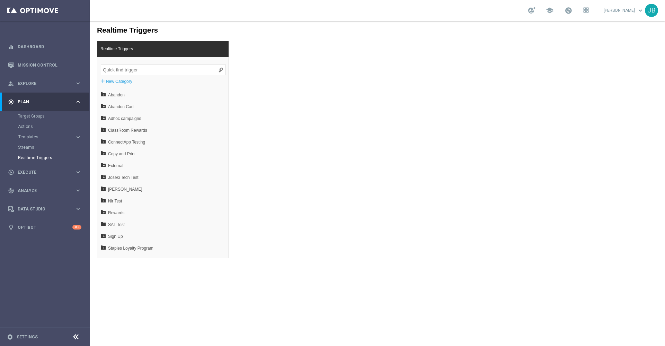
click at [160, 69] on input "search" at bounding box center [163, 69] width 125 height 11
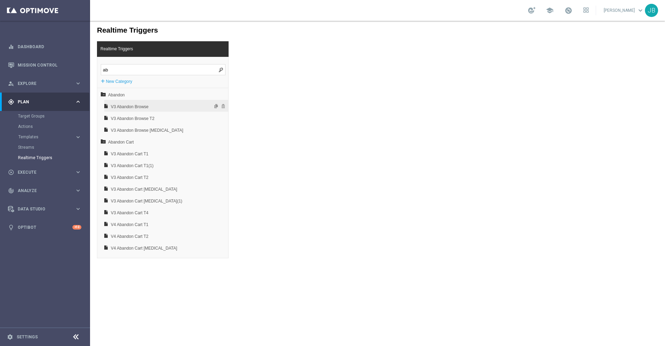
type input "ab"
click at [147, 105] on span "V3 Abandon Browse" at bounding box center [148, 107] width 74 height 12
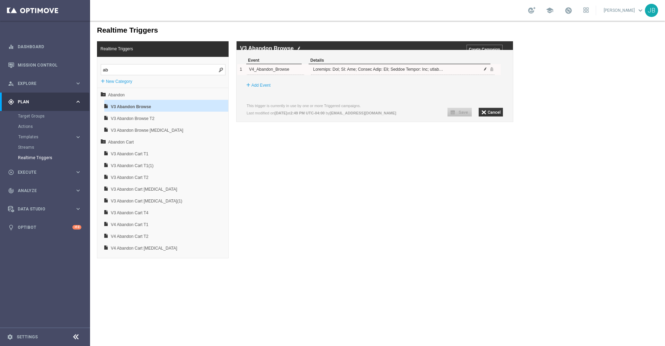
click at [486, 71] on span at bounding box center [485, 69] width 4 height 4
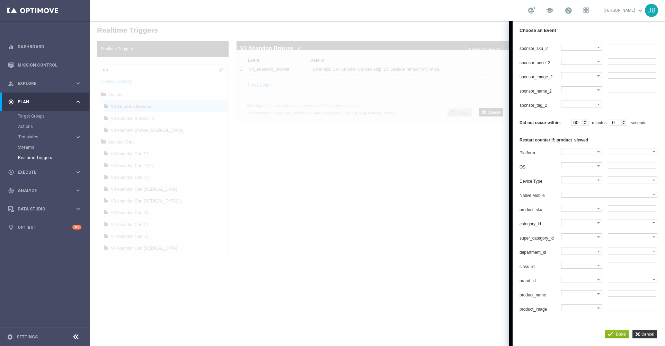
scroll to position [975, 0]
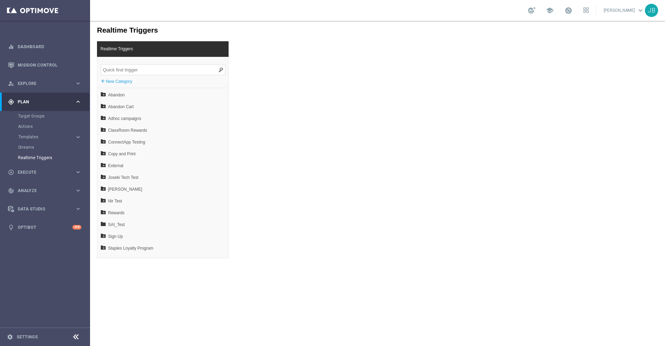
click at [153, 65] on input "search" at bounding box center [163, 69] width 125 height 11
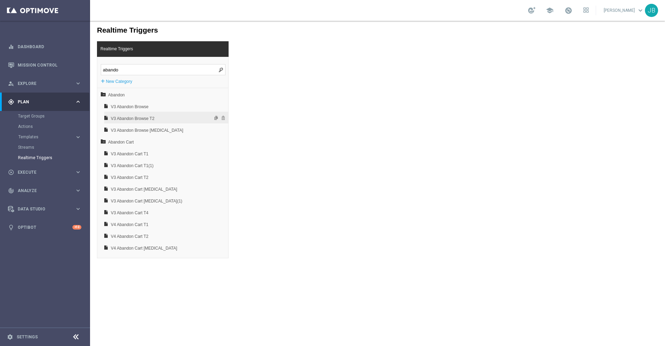
type input "abando"
click at [160, 114] on span "V3 Abandon Browse T2" at bounding box center [148, 119] width 74 height 12
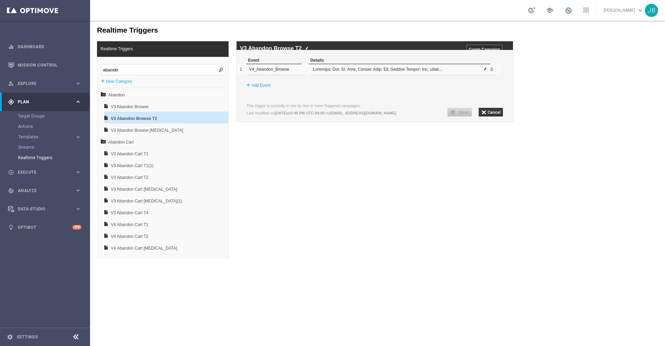
click at [486, 71] on span at bounding box center [485, 69] width 4 height 4
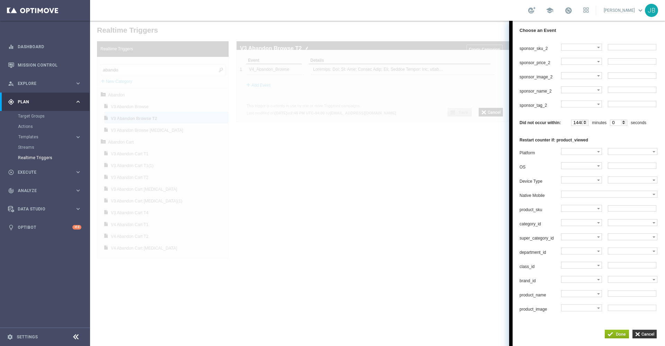
scroll to position [963, 0]
click at [402, 240] on div at bounding box center [377, 183] width 575 height 325
click at [402, 240] on div "Realtime Triggers Realtime Triggers [GEOGRAPHIC_DATA] + New Category Abandon V3…" at bounding box center [377, 139] width 575 height 237
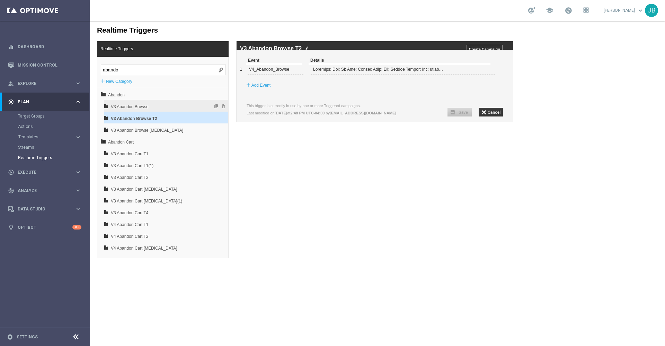
click at [142, 107] on span "V3 Abandon Browse" at bounding box center [148, 107] width 74 height 12
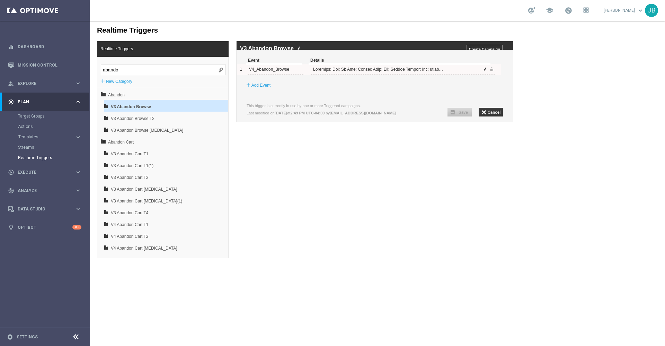
click at [486, 71] on span at bounding box center [485, 69] width 4 height 4
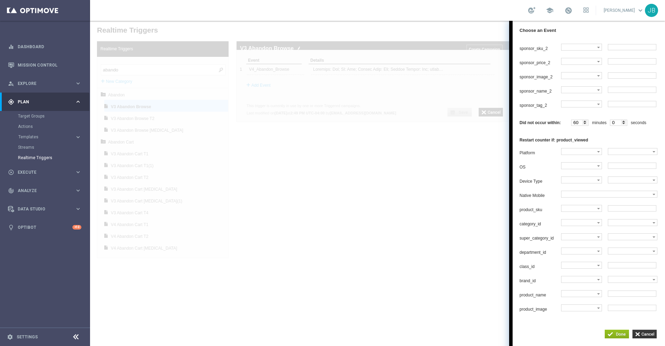
scroll to position [945, 0]
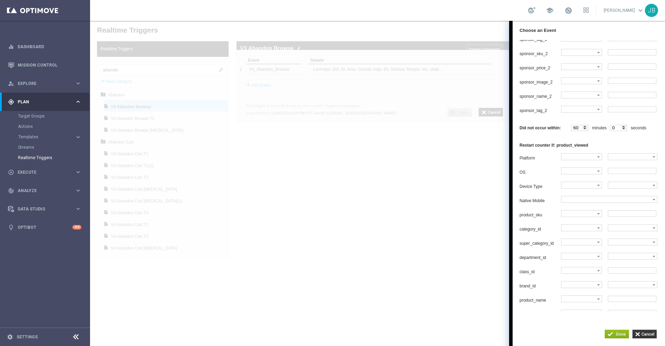
click at [455, 217] on div at bounding box center [377, 183] width 575 height 325
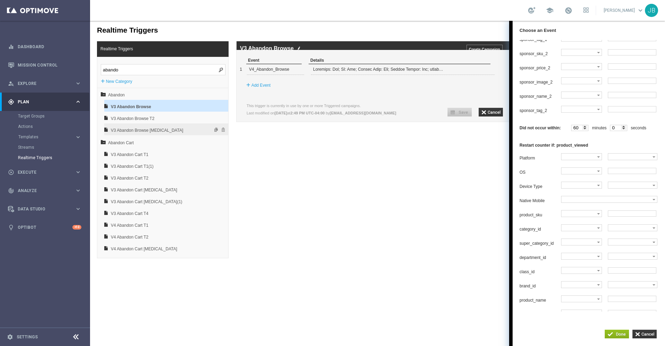
click at [158, 132] on span "V3 Abandon Browse [MEDICAL_DATA]" at bounding box center [148, 130] width 74 height 12
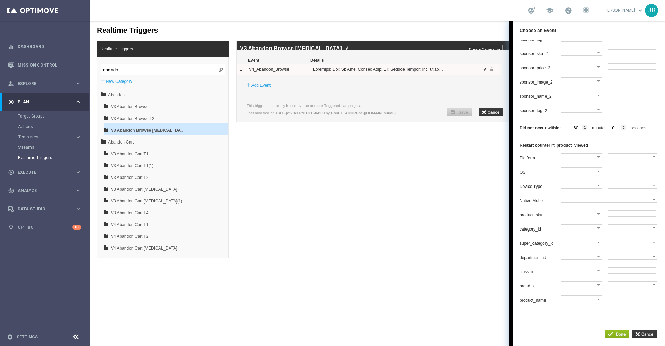
click at [486, 71] on span at bounding box center [485, 69] width 4 height 4
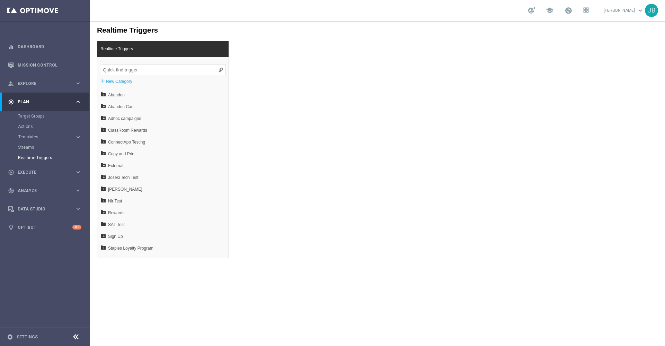
click at [146, 70] on input "search" at bounding box center [163, 69] width 125 height 11
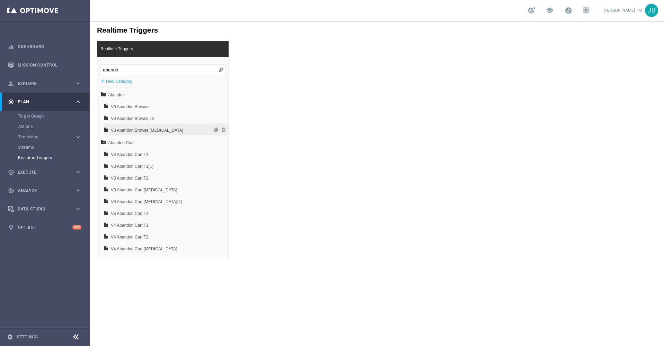
click at [168, 132] on span "V3 Abandon Browse [MEDICAL_DATA]" at bounding box center [148, 130] width 74 height 12
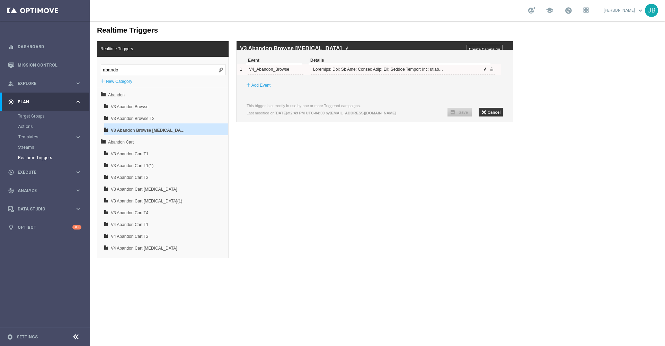
click at [485, 71] on span at bounding box center [485, 69] width 4 height 4
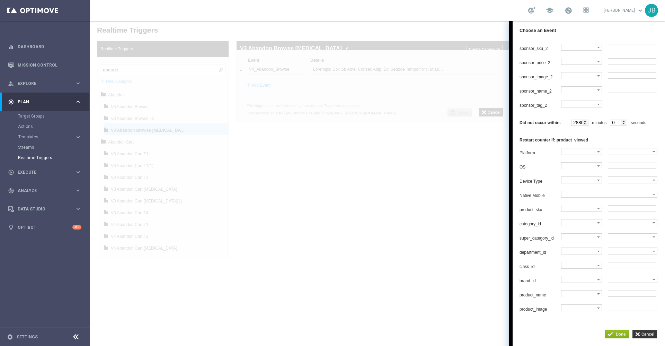
scroll to position [954, 0]
click at [642, 330] on input "button" at bounding box center [645, 334] width 24 height 9
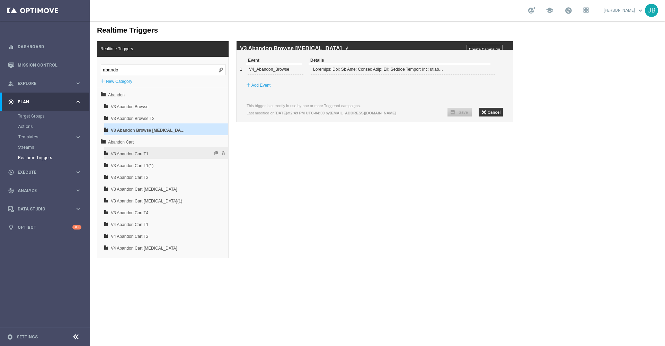
click at [143, 152] on span "V3 Abandon Cart T1" at bounding box center [148, 154] width 74 height 12
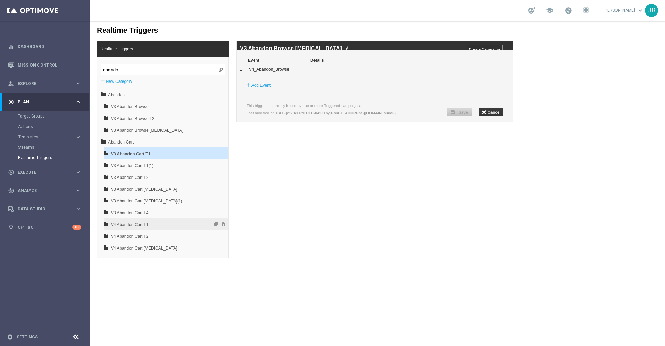
click at [150, 226] on span "V4 Abandon Cart T1" at bounding box center [148, 225] width 74 height 12
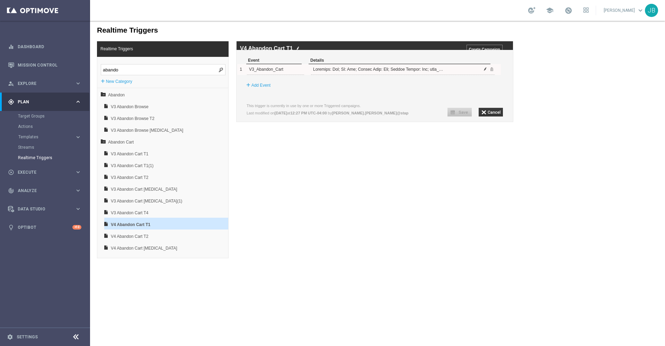
click at [485, 71] on span at bounding box center [485, 69] width 4 height 4
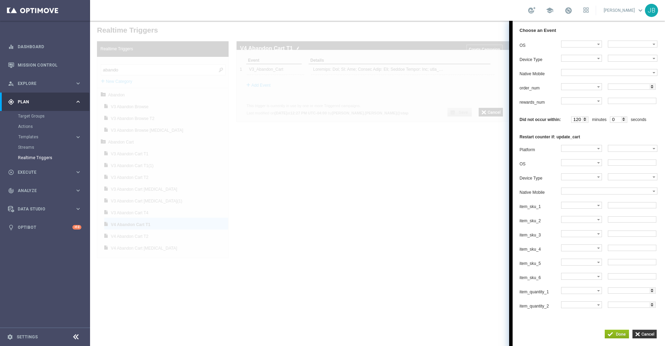
scroll to position [768, 0]
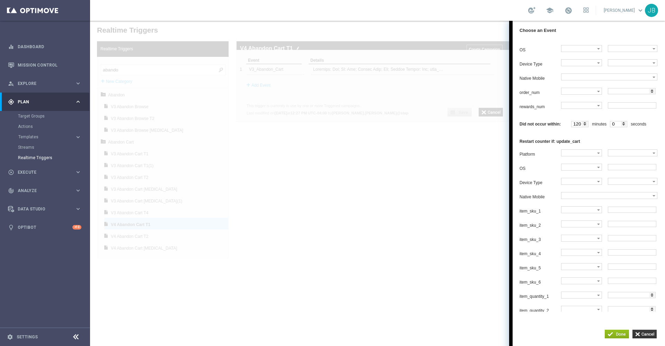
click at [424, 235] on div at bounding box center [377, 183] width 575 height 325
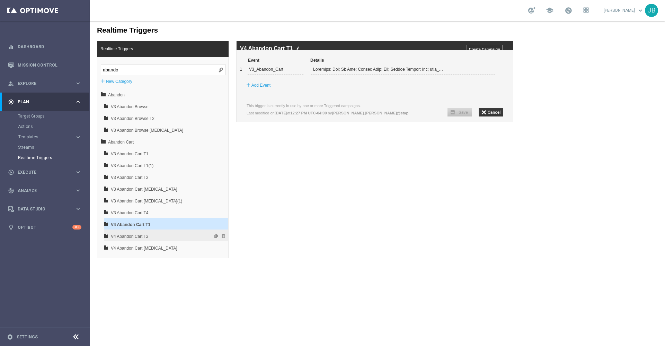
click at [151, 236] on span "V4 Abandon Cart T2" at bounding box center [148, 236] width 74 height 12
click at [485, 71] on span at bounding box center [485, 69] width 4 height 4
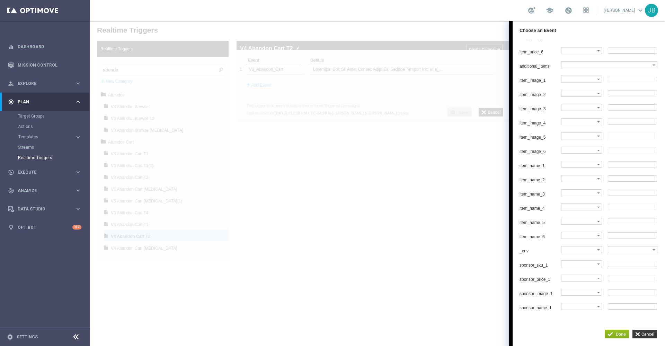
scroll to position [1285, 0]
click at [350, 152] on div at bounding box center [377, 183] width 575 height 325
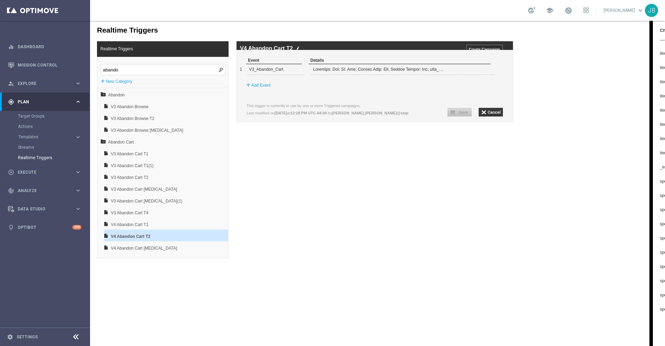
click at [330, 184] on div "Realtime Triggers Realtime Triggers abando + New Category Abandon V3 Abandon Br…" at bounding box center [377, 139] width 575 height 237
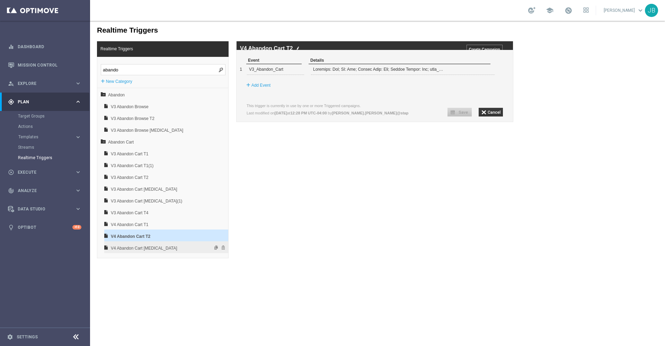
click at [168, 249] on span "V4 Abandon Cart [MEDICAL_DATA]" at bounding box center [148, 248] width 74 height 12
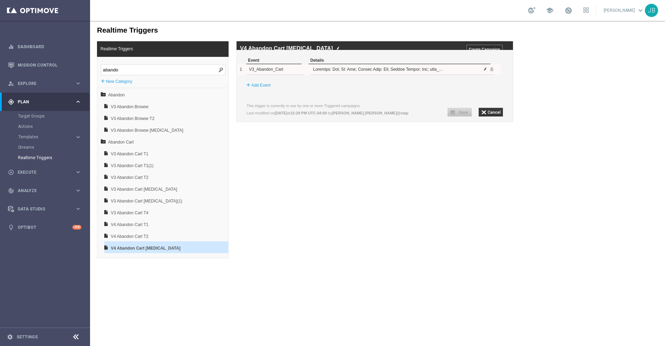
click at [485, 71] on span at bounding box center [485, 69] width 4 height 4
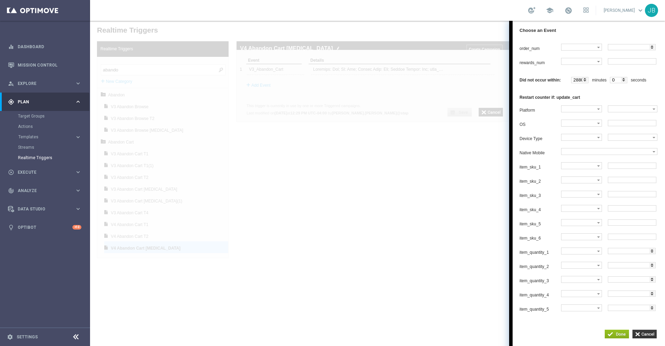
scroll to position [770, 0]
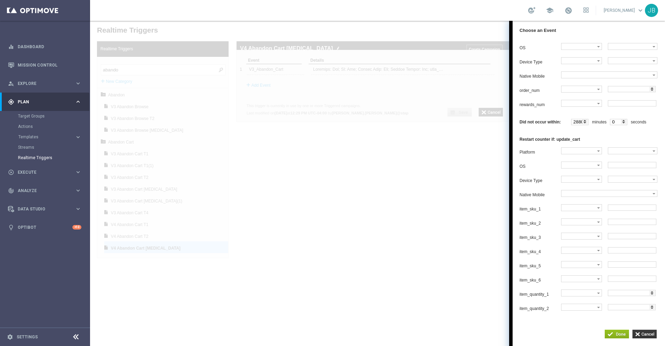
click at [372, 207] on div at bounding box center [377, 183] width 575 height 325
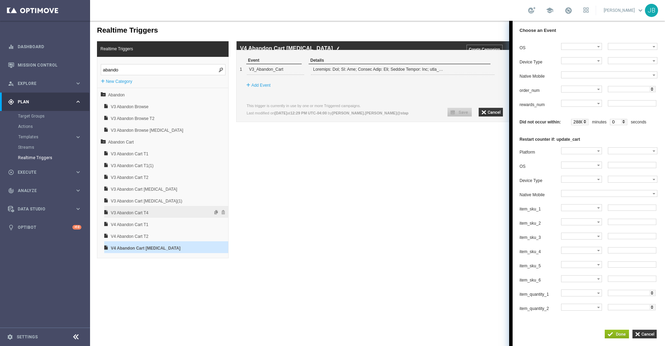
click at [158, 213] on span "V3 Abandon Cart T4" at bounding box center [148, 213] width 74 height 12
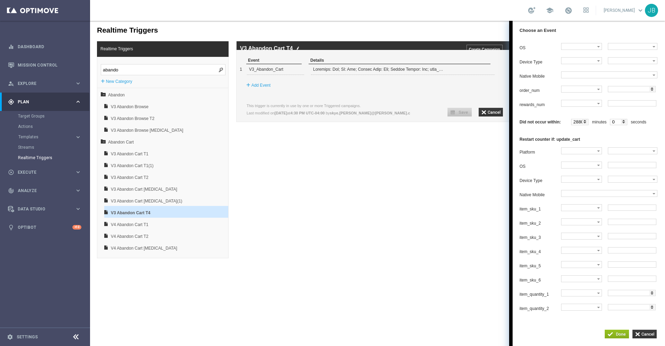
click at [158, 69] on input "abando" at bounding box center [163, 69] width 125 height 11
type input "a"
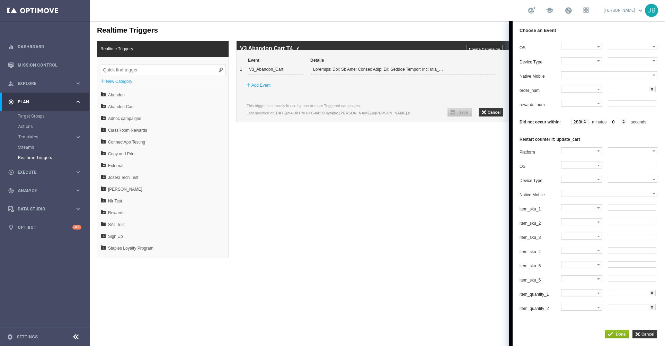
paste input "V4 Abandon Cart T4"
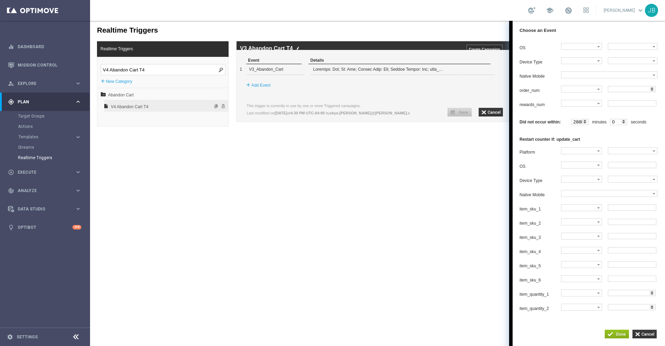
type input "V4 Abandon Cart T4"
click at [158, 107] on span "V4 Abandon Cart T4" at bounding box center [148, 107] width 74 height 12
click at [400, 171] on body "Realtime Triggers Realtime Triggers V4 Abandon Cart T4 + New Category Abandon C…" at bounding box center [377, 183] width 575 height 325
click at [485, 71] on span at bounding box center [485, 69] width 4 height 4
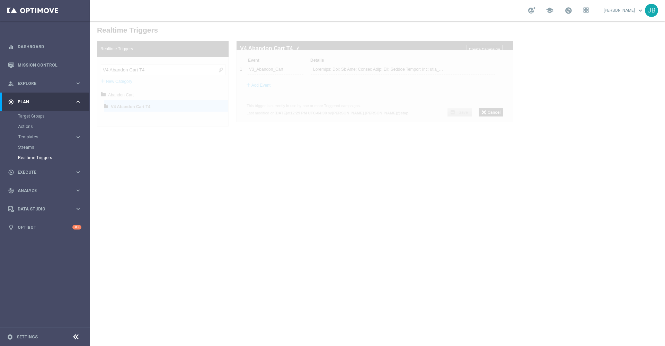
click at [481, 186] on div at bounding box center [377, 183] width 575 height 325
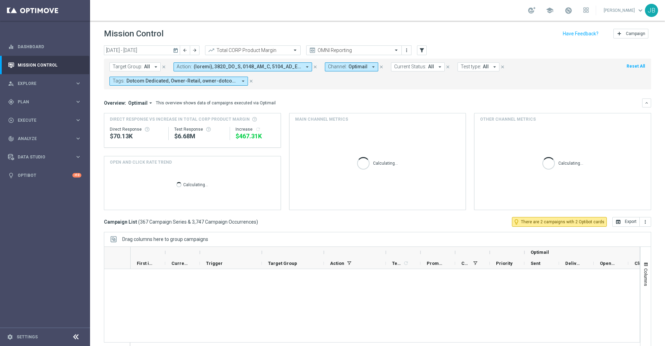
scroll to position [8828, 0]
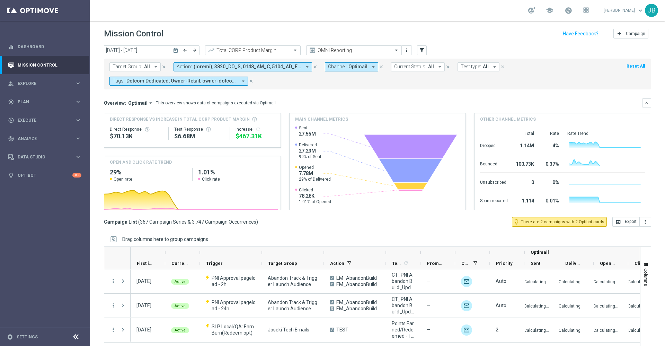
drag, startPoint x: 322, startPoint y: 251, endPoint x: 355, endPoint y: 253, distance: 33.3
click at [355, 253] on div "Optimail" at bounding box center [415, 252] width 569 height 11
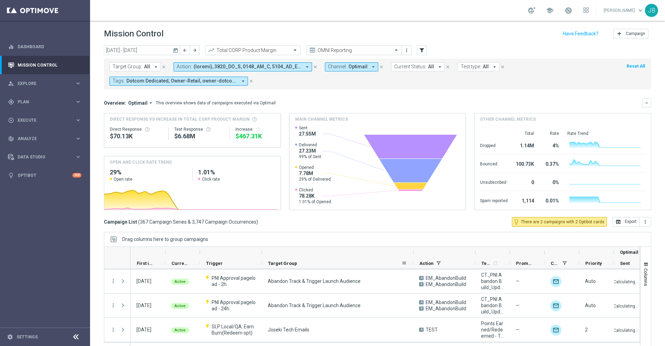
drag, startPoint x: 323, startPoint y: 253, endPoint x: 412, endPoint y: 259, distance: 89.6
click at [412, 259] on div "Optimail First in Range" at bounding box center [460, 258] width 658 height 22
click at [139, 261] on span "First in Range" at bounding box center [145, 263] width 17 height 5
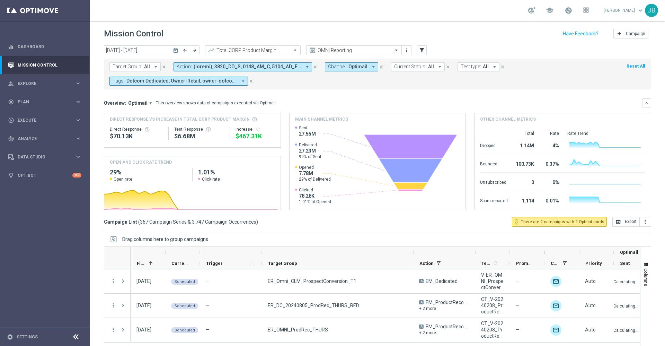
click at [214, 262] on span "Trigger" at bounding box center [214, 263] width 17 height 5
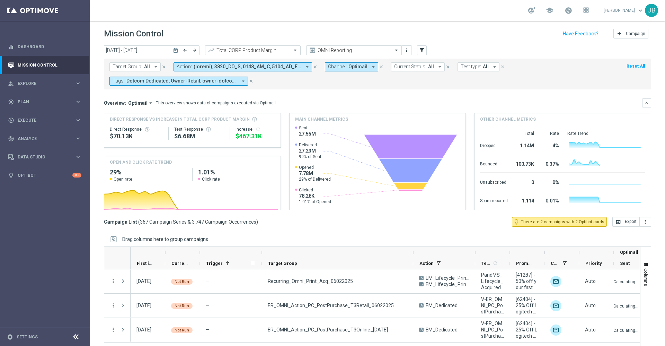
click at [216, 262] on span "Trigger" at bounding box center [214, 263] width 17 height 5
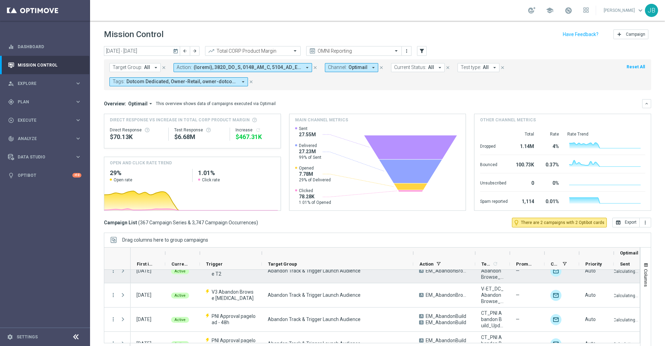
scroll to position [8765, 0]
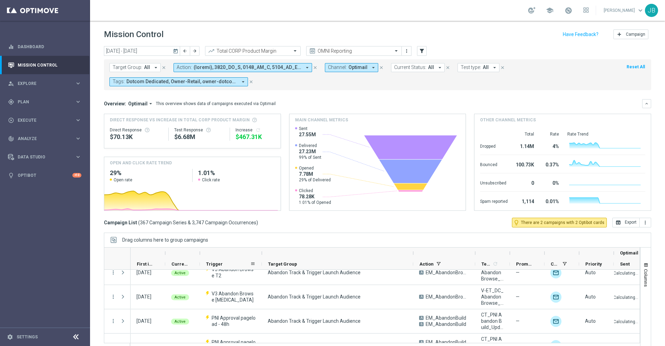
click at [219, 264] on span "Trigger" at bounding box center [214, 263] width 17 height 5
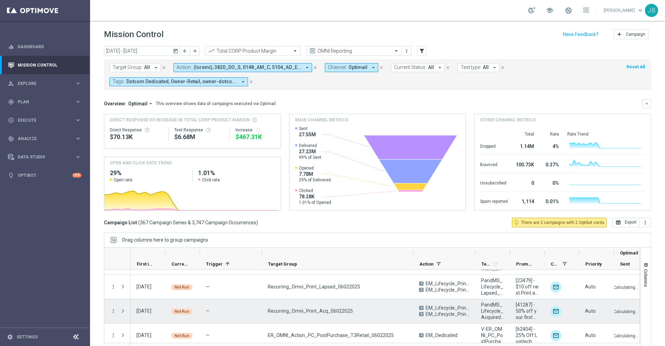
scroll to position [8789, 0]
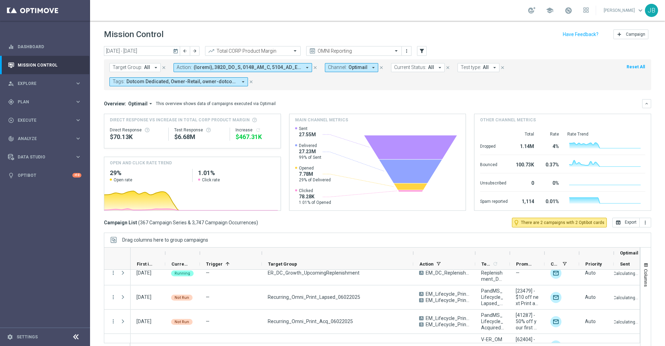
click at [175, 49] on icon "today" at bounding box center [176, 51] width 6 height 6
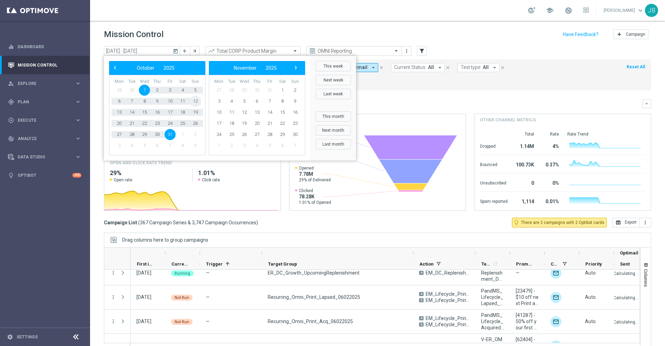
click at [197, 101] on span "12" at bounding box center [195, 101] width 11 height 11
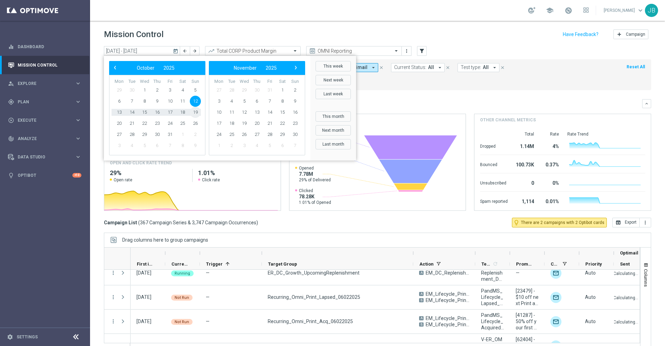
click at [196, 110] on span "19" at bounding box center [195, 112] width 11 height 11
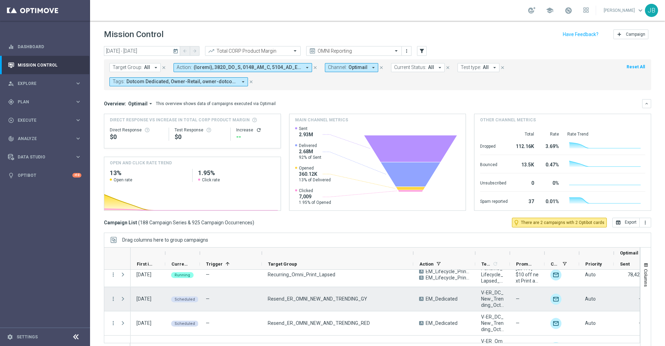
scroll to position [3111, 0]
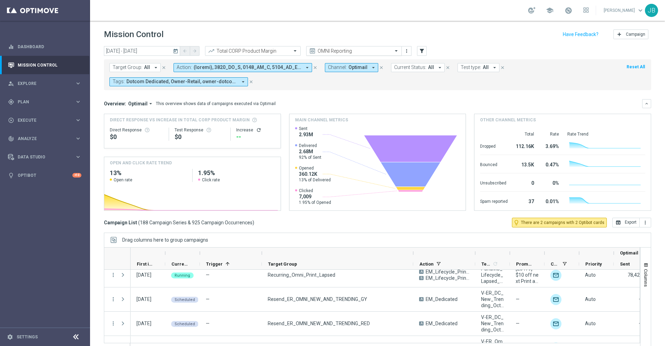
click at [348, 49] on input "text" at bounding box center [347, 51] width 74 height 6
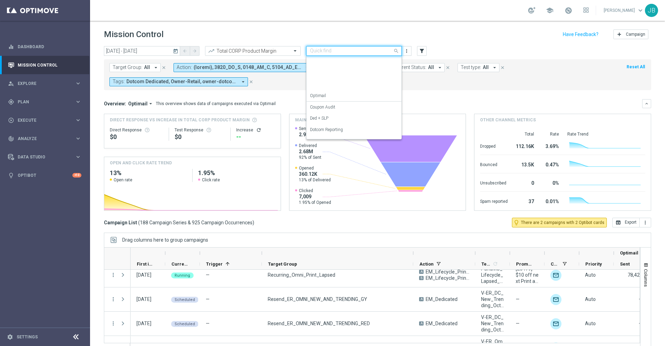
scroll to position [88, 0]
click at [333, 122] on label "SLP Reporting" at bounding box center [323, 121] width 26 height 6
click at [176, 52] on icon "today" at bounding box center [176, 51] width 6 height 6
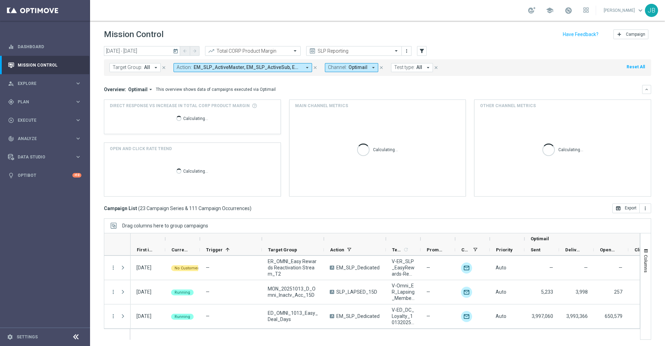
scroll to position [485, 0]
click at [176, 49] on icon "today" at bounding box center [176, 51] width 6 height 6
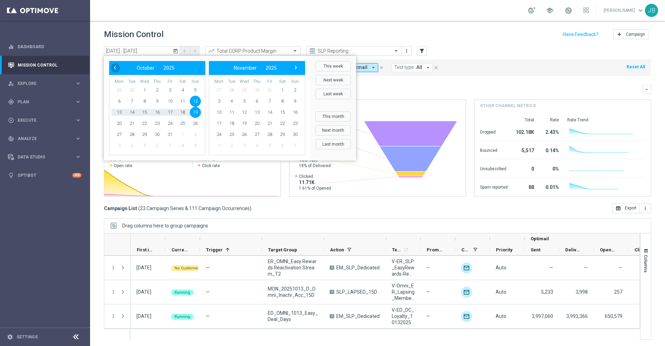
click at [117, 68] on span "‹" at bounding box center [115, 67] width 9 height 9
click at [193, 125] on span "28" at bounding box center [195, 123] width 11 height 11
click at [279, 90] on span "4" at bounding box center [282, 90] width 11 height 11
type input "[DATE] - [DATE]"
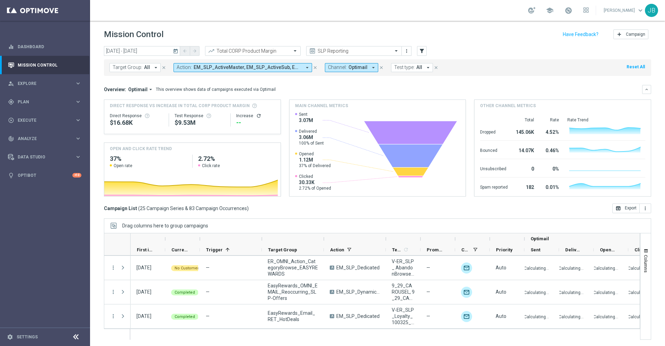
click at [257, 116] on icon "refresh" at bounding box center [259, 116] width 6 height 6
